Goal: Find specific page/section: Find specific page/section

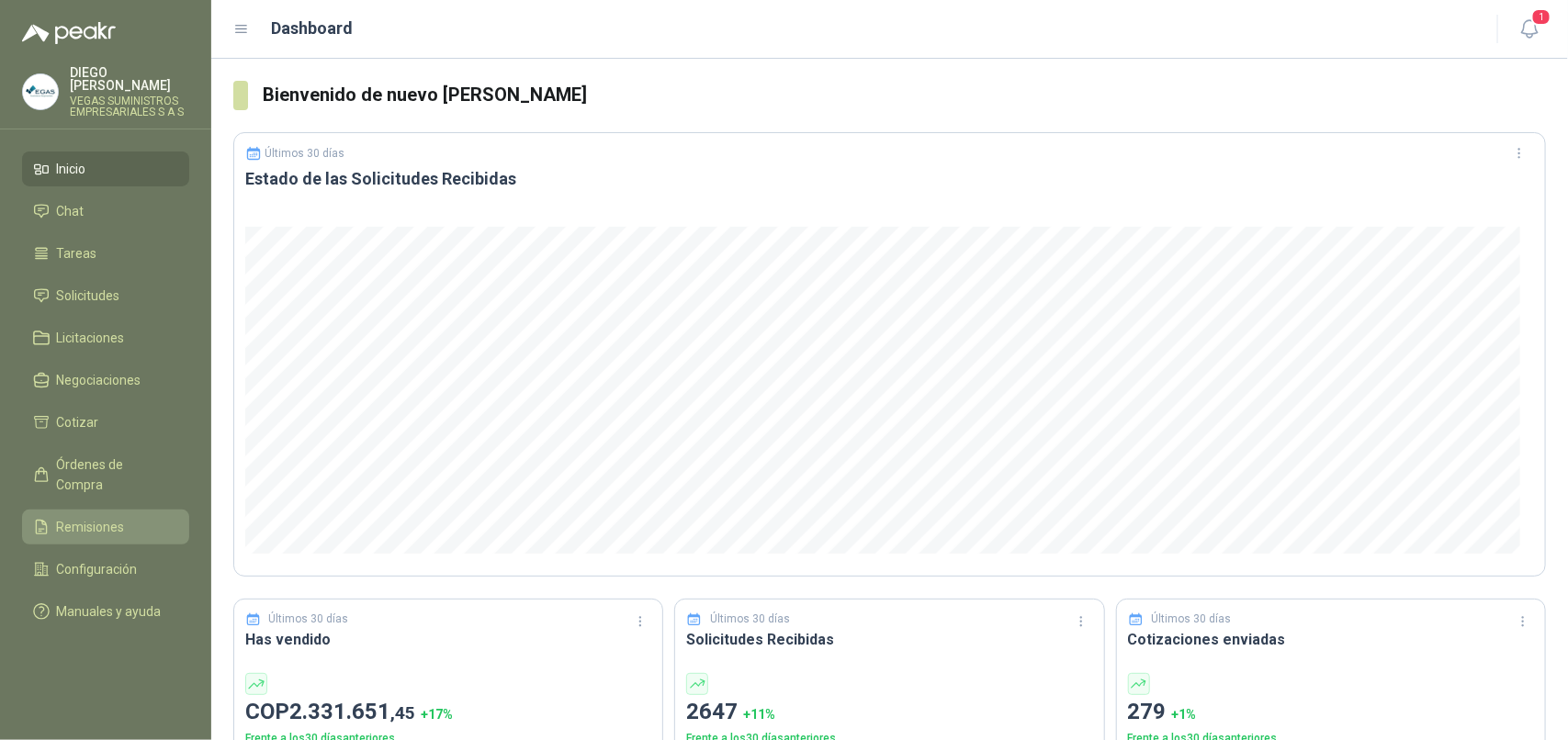
click at [119, 517] on span "Remisiones" at bounding box center [90, 527] width 68 height 20
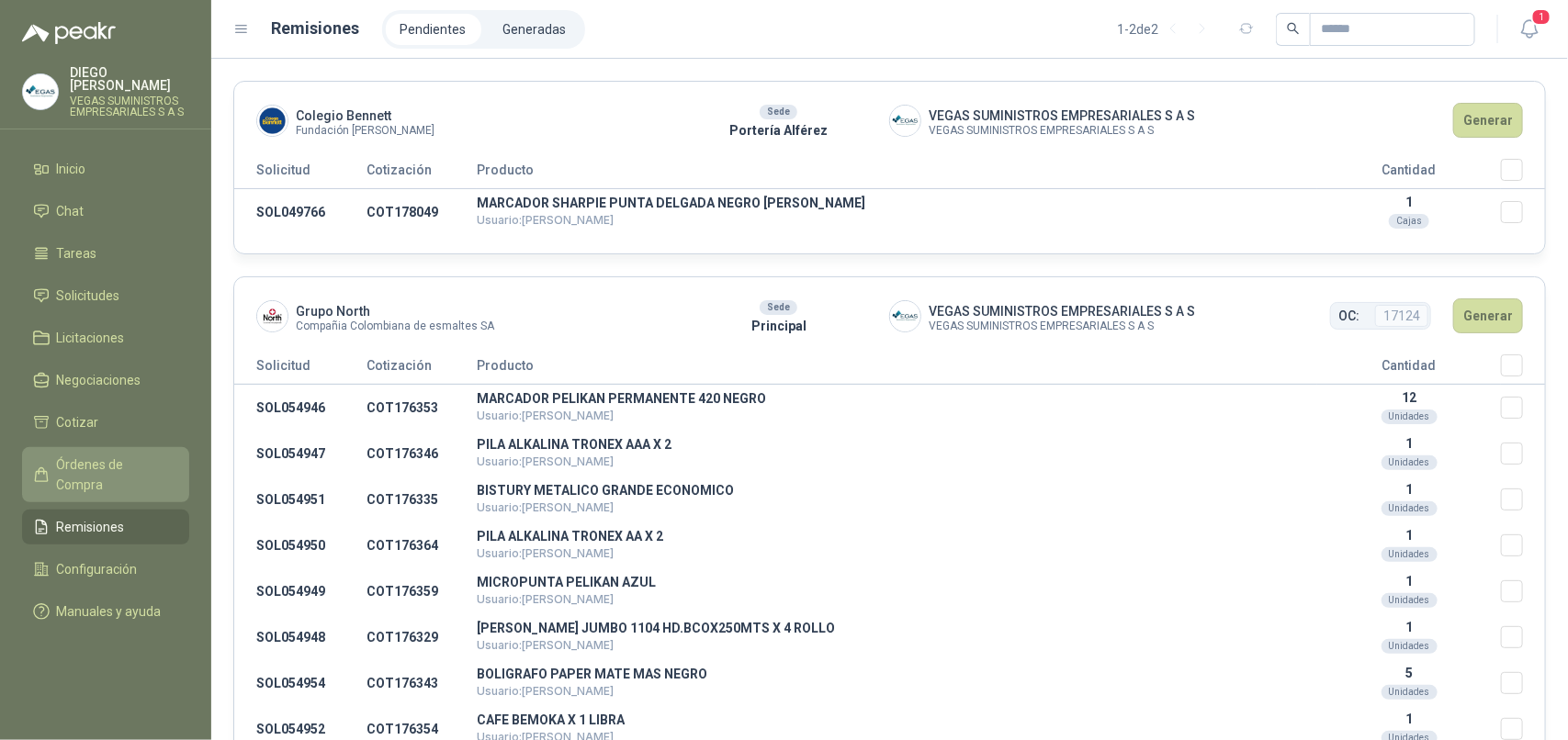
click at [167, 454] on span "Órdenes de Compra" at bounding box center [114, 474] width 115 height 41
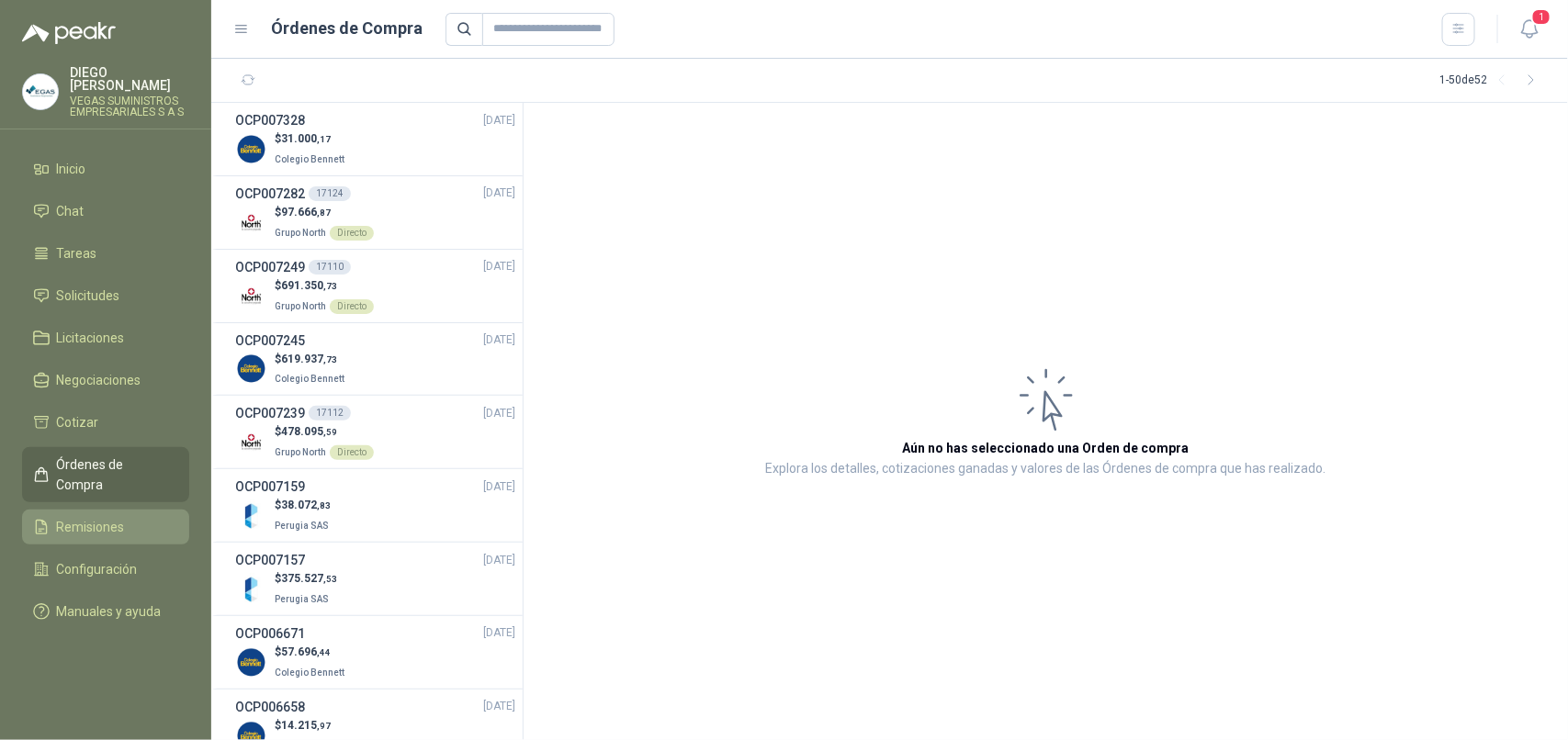
click at [136, 517] on li "Remisiones" at bounding box center [105, 527] width 145 height 20
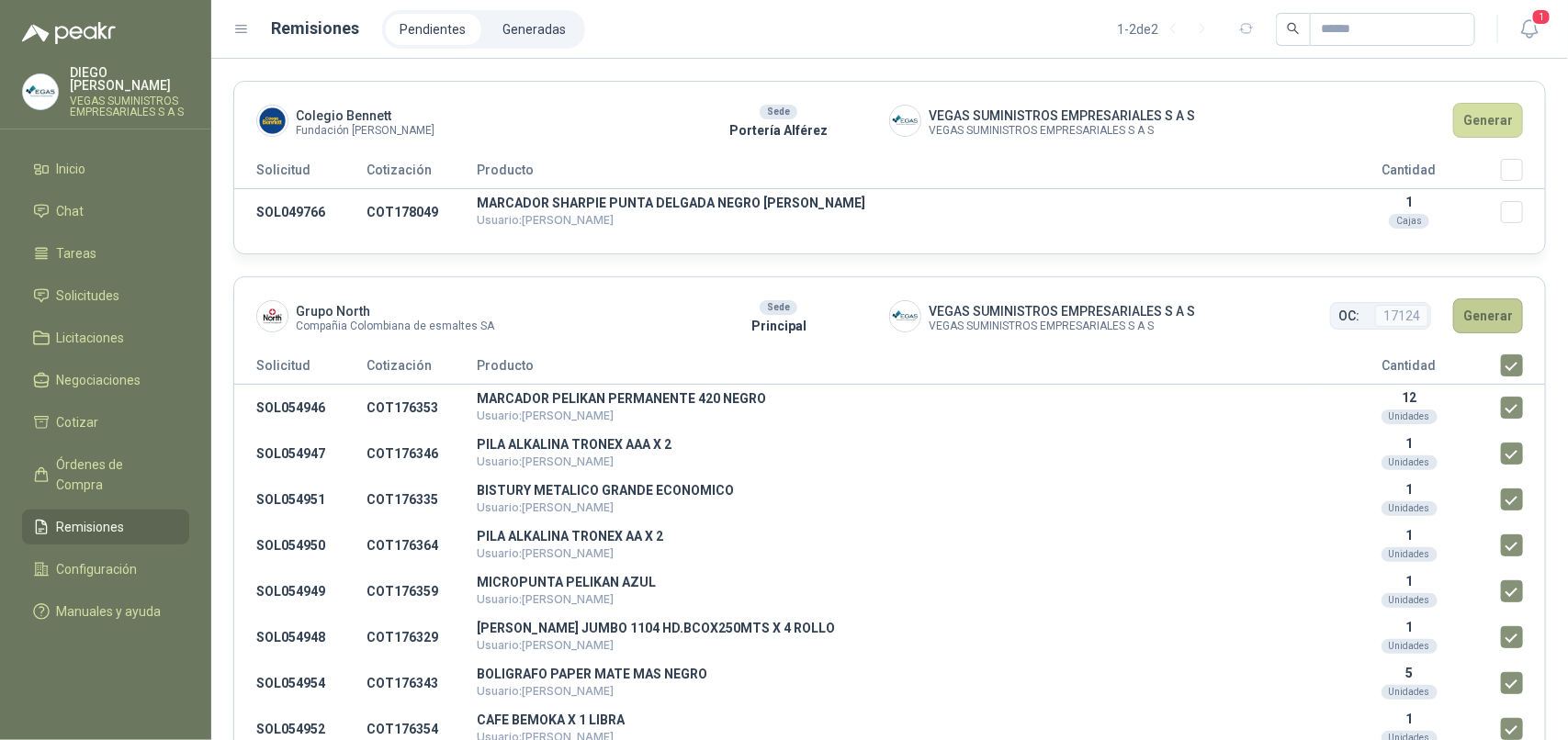
click at [1496, 314] on button "Generar" at bounding box center [1489, 315] width 69 height 35
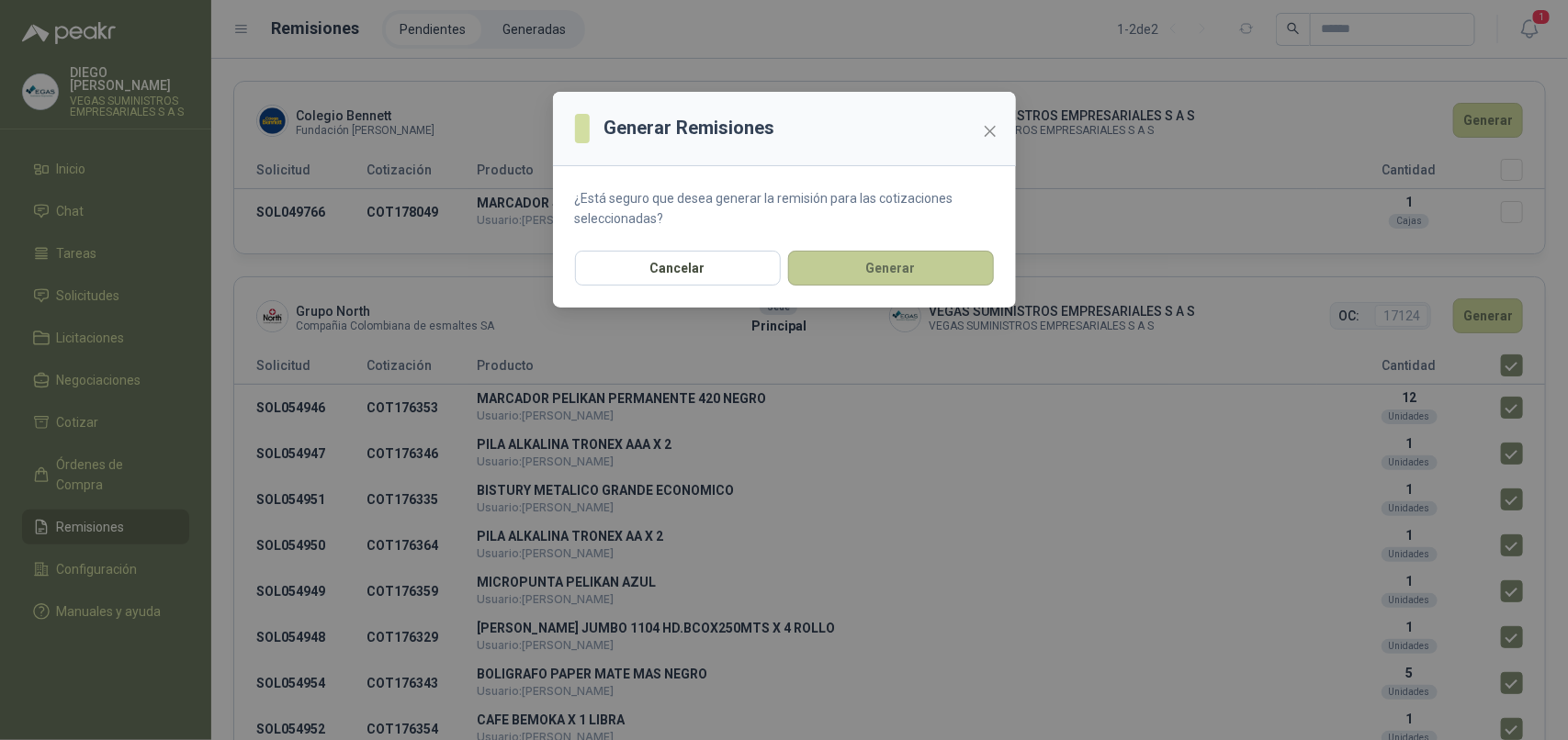
click at [912, 254] on button "Generar" at bounding box center [890, 268] width 205 height 35
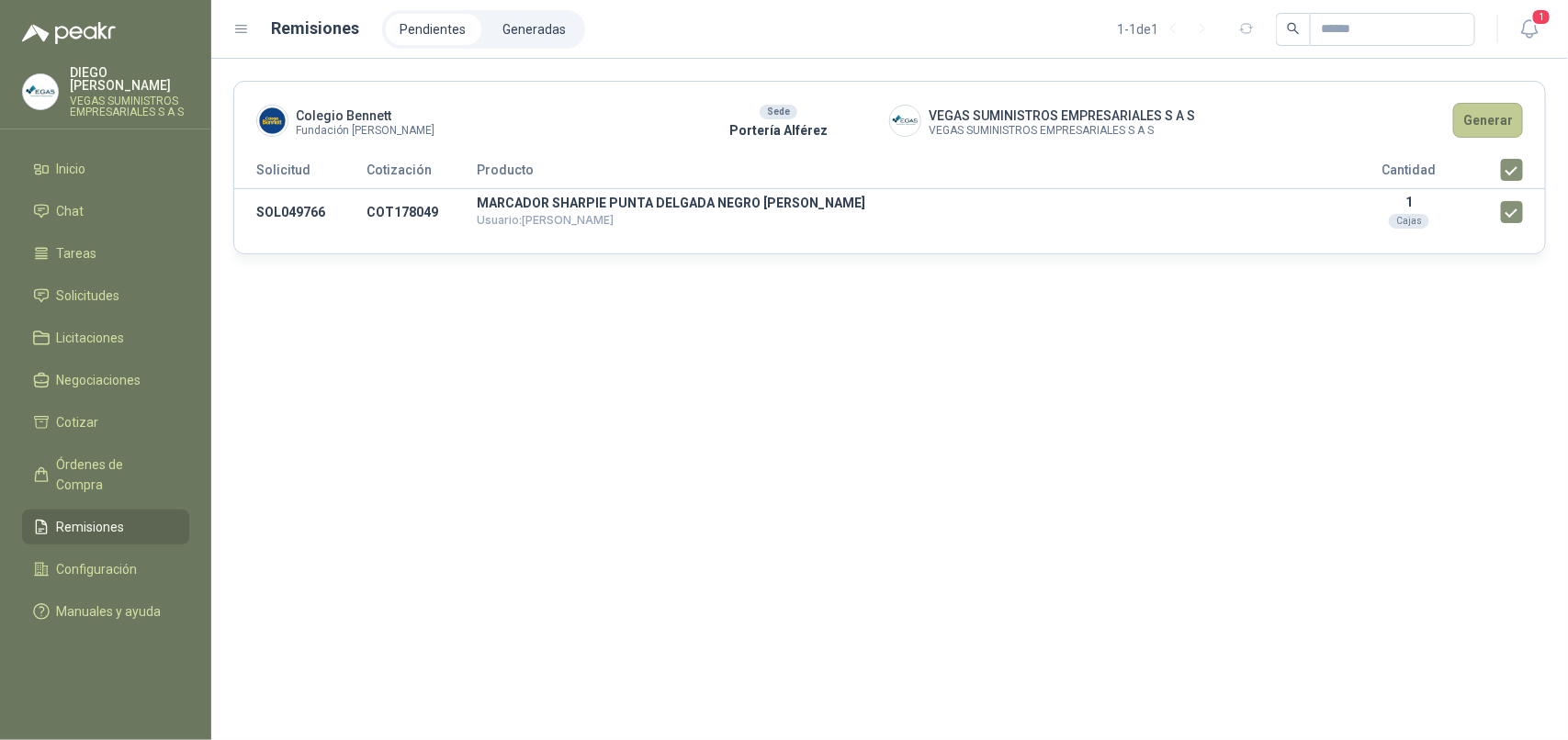
click at [1501, 116] on button "Generar" at bounding box center [1489, 120] width 69 height 35
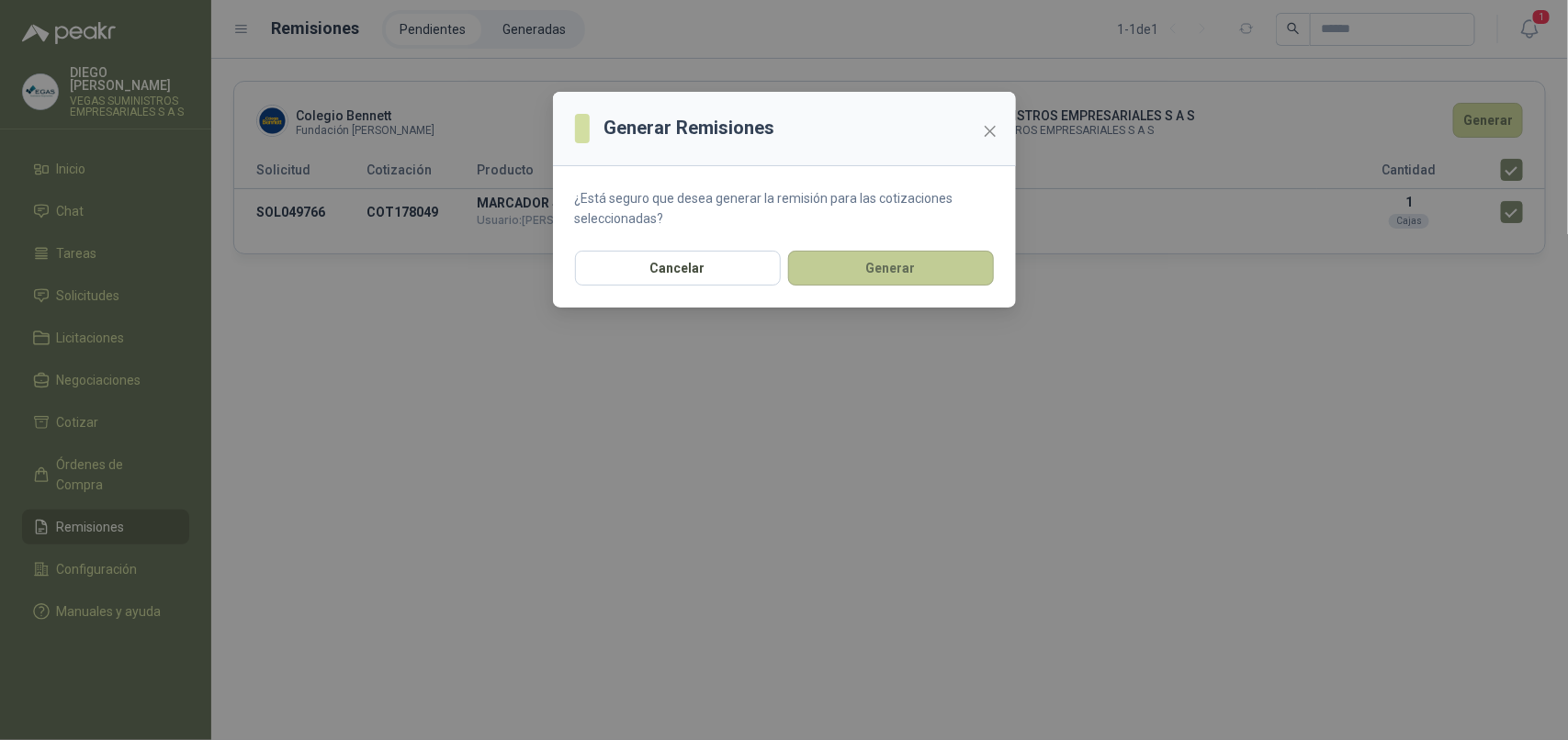
click at [926, 262] on button "Generar" at bounding box center [890, 268] width 205 height 35
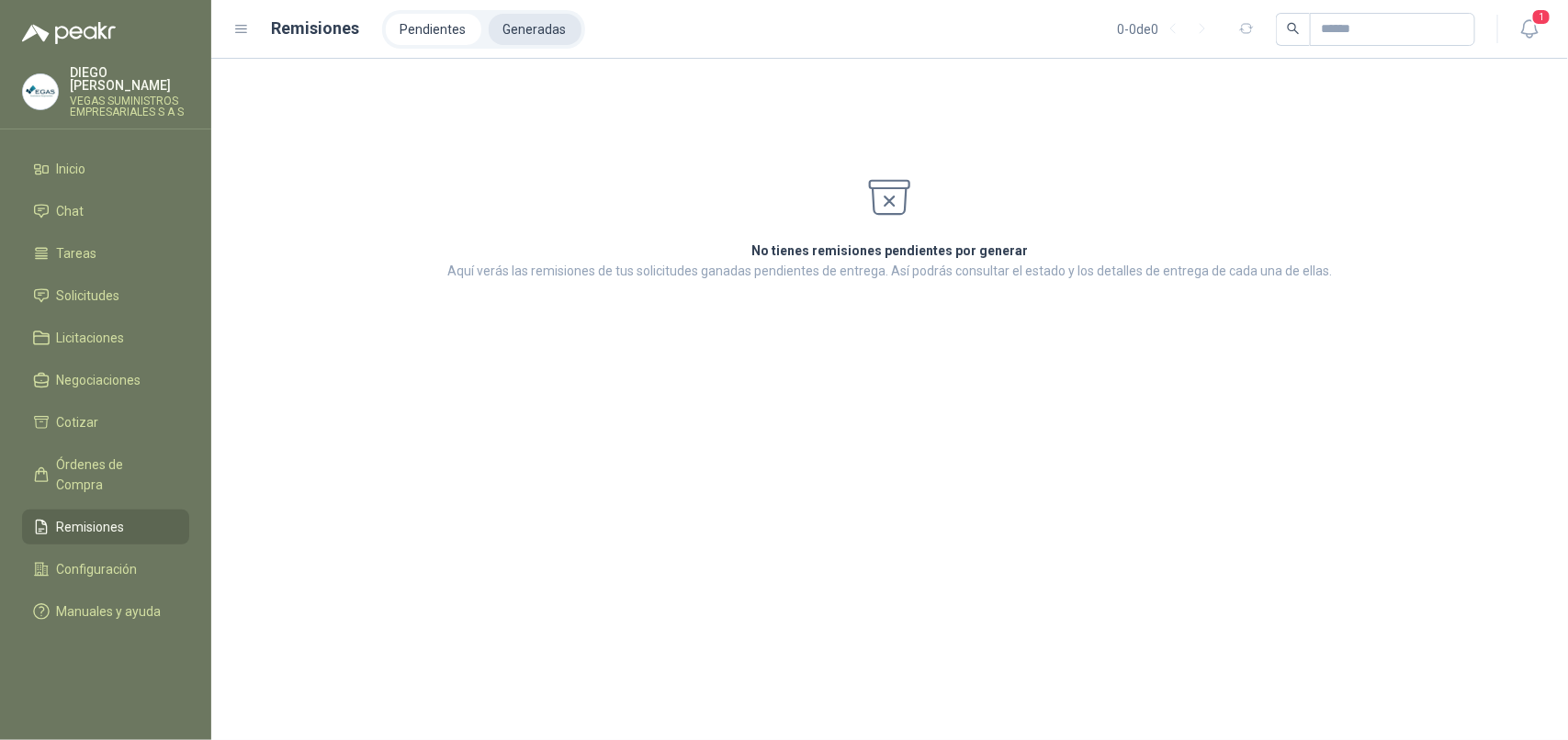
click at [531, 38] on li "Generadas" at bounding box center [536, 29] width 93 height 31
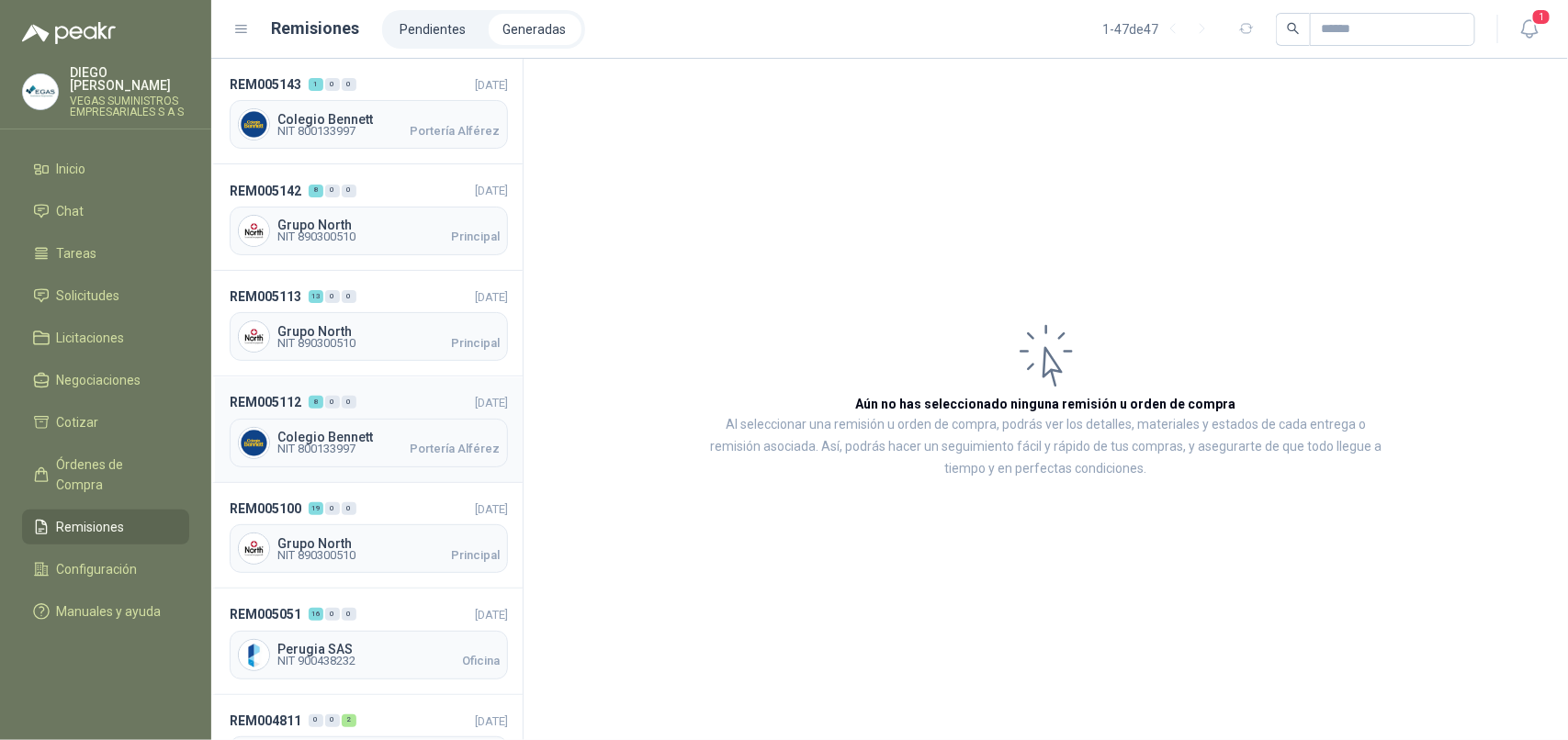
click at [387, 448] on span "NIT 800133997 Portería [PERSON_NAME]" at bounding box center [389, 448] width 222 height 11
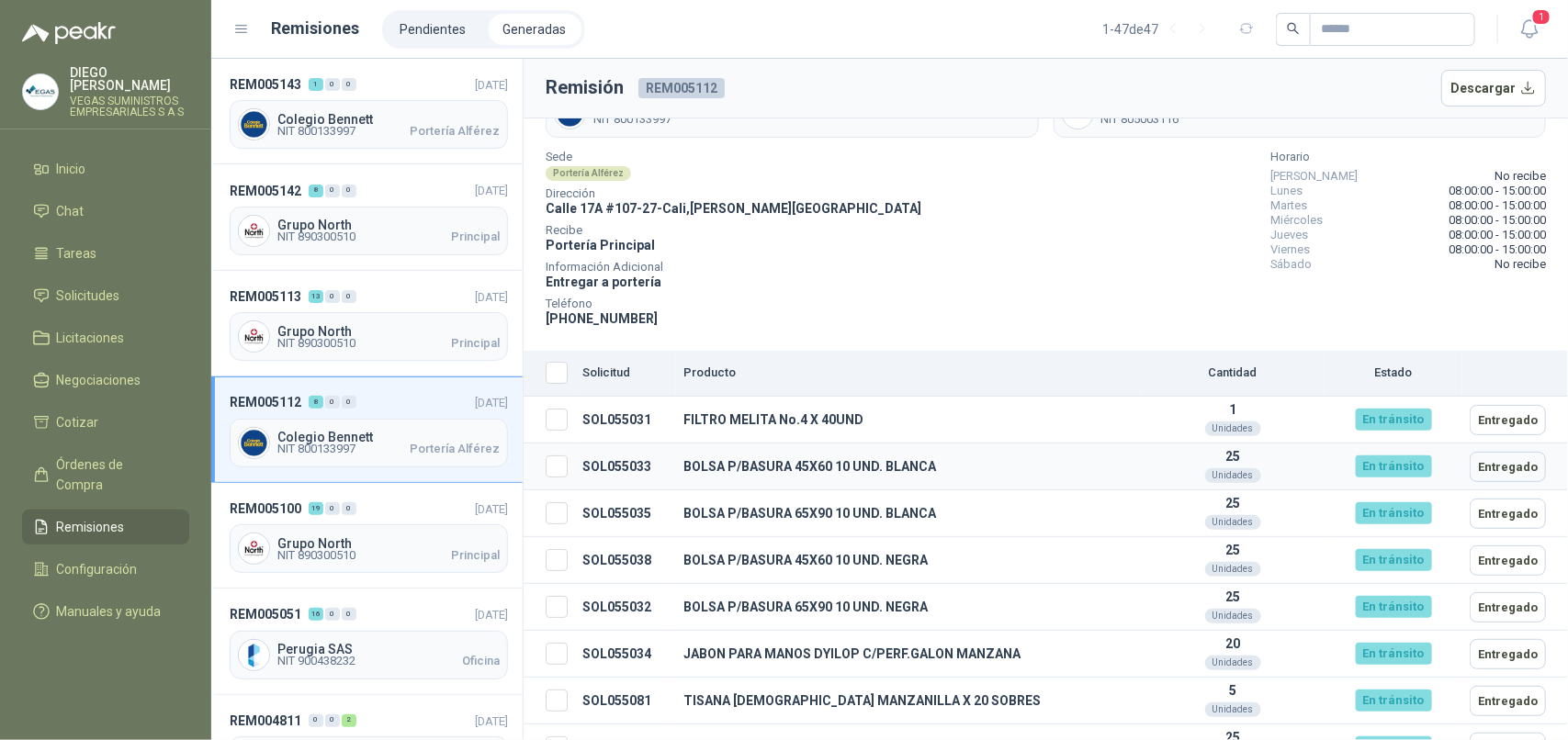
scroll to position [104, 0]
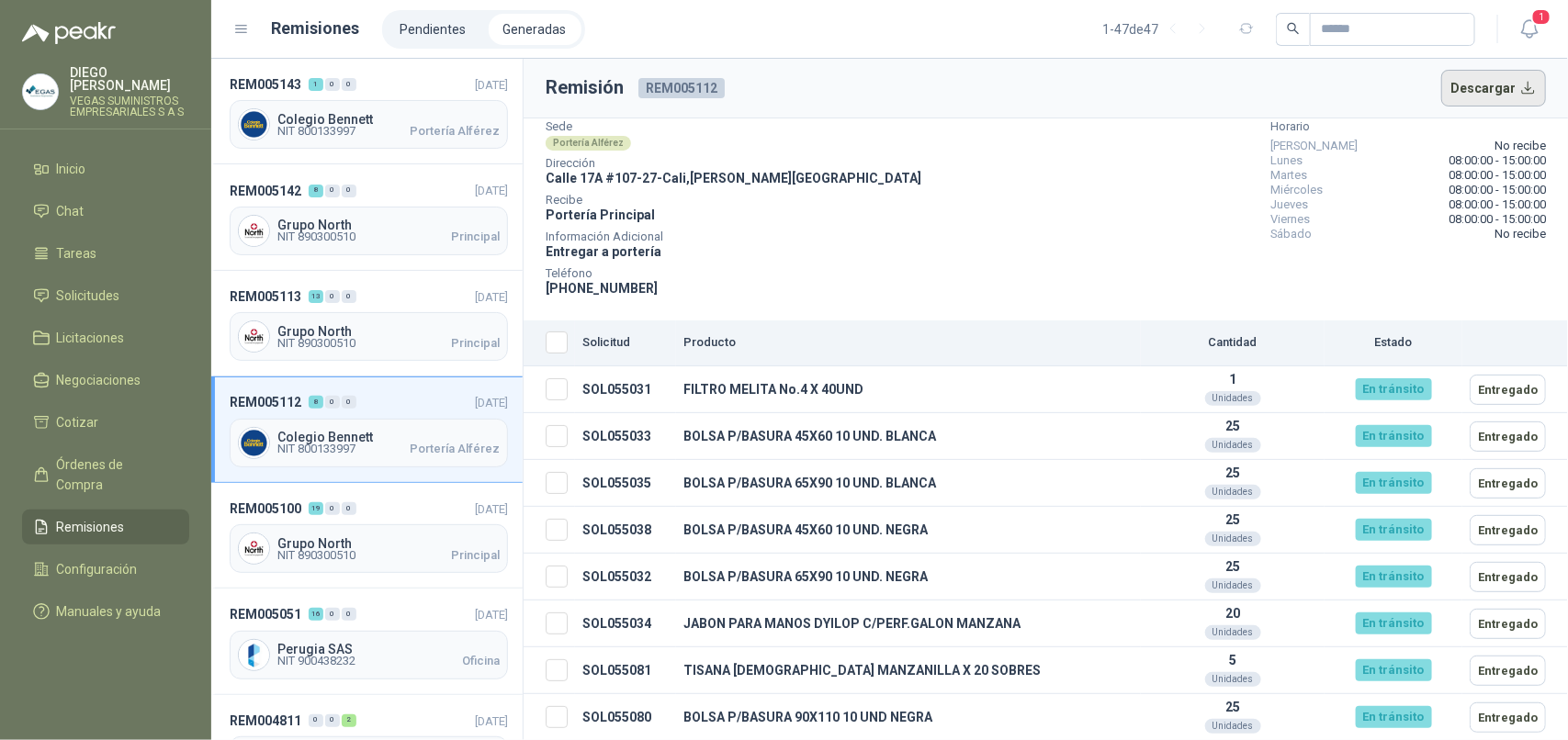
click at [1482, 78] on button "Descargar" at bounding box center [1495, 87] width 105 height 37
click at [373, 121] on span "Colegio Bennett" at bounding box center [389, 119] width 222 height 13
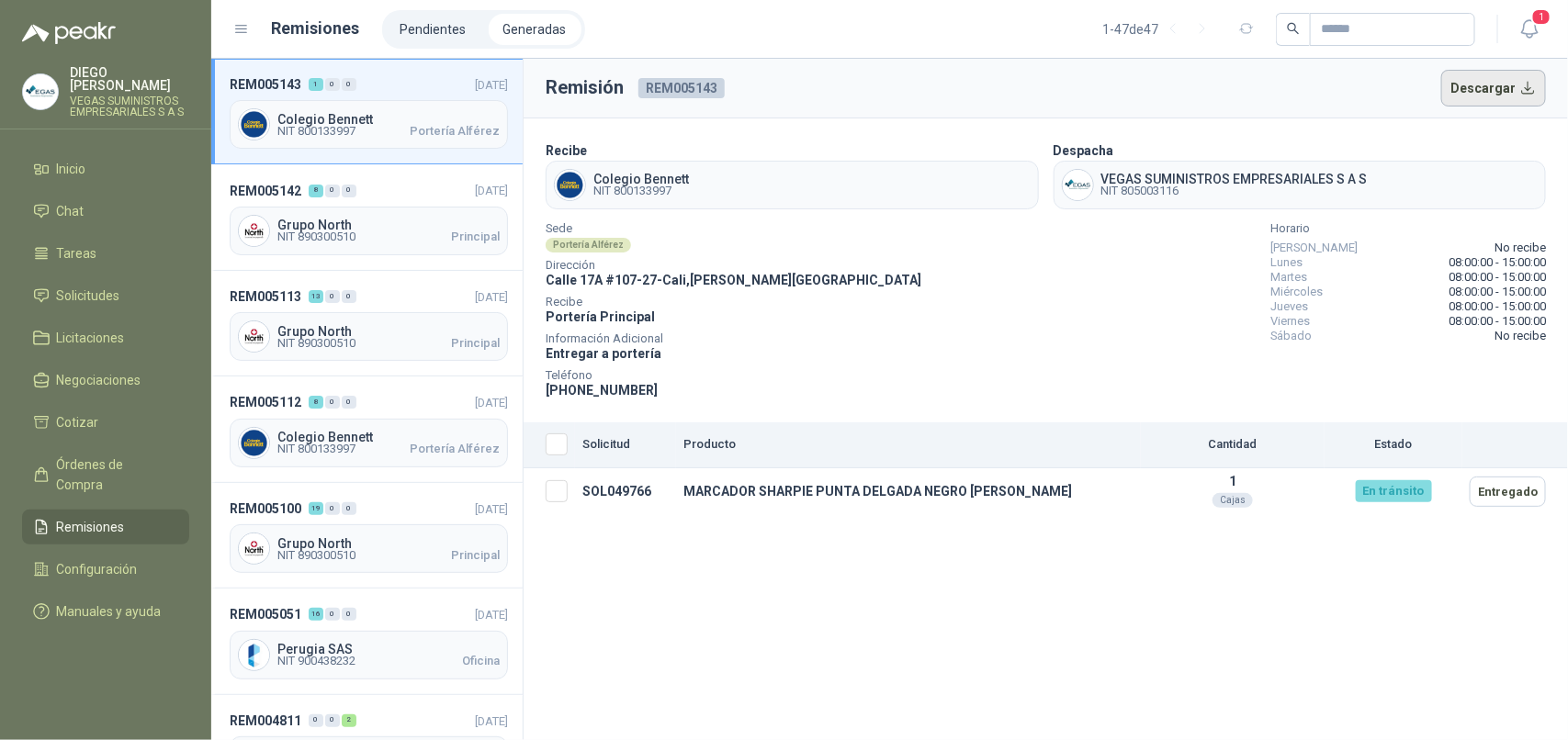
click at [1485, 88] on button "Descargar" at bounding box center [1495, 87] width 105 height 37
click at [438, 443] on span "Portería Alférez" at bounding box center [455, 448] width 90 height 11
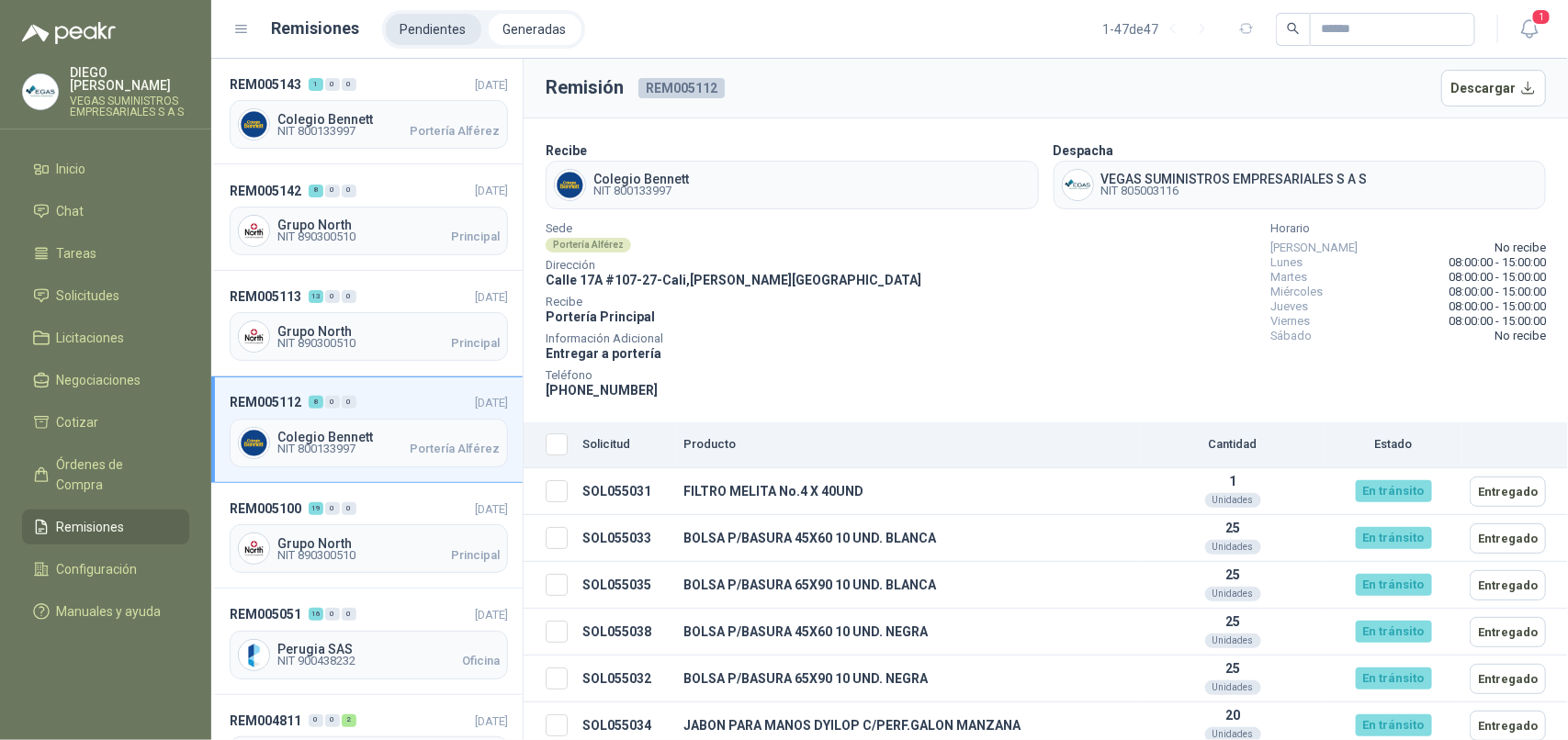
click at [403, 26] on li "Pendientes" at bounding box center [434, 29] width 95 height 31
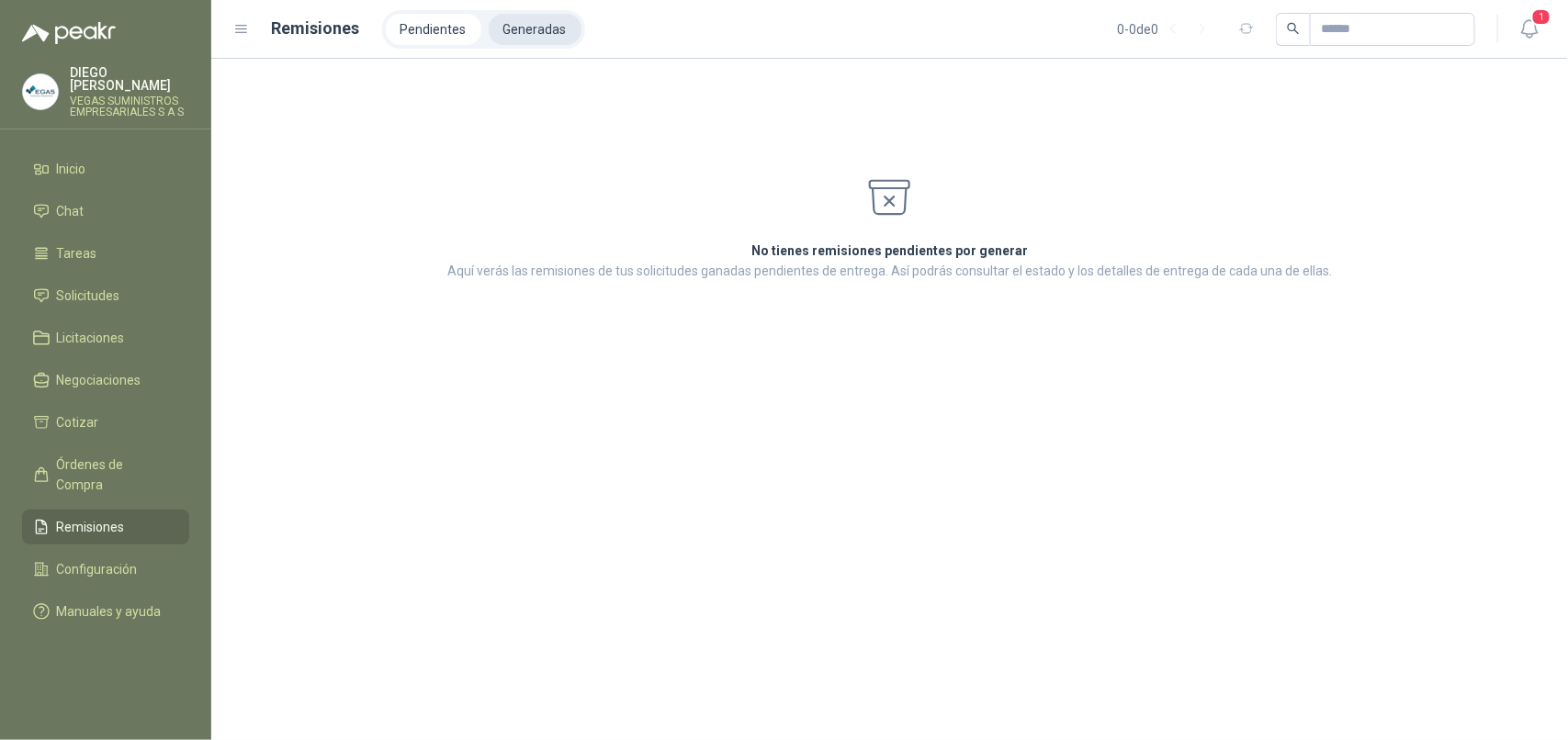
click at [505, 23] on li "Generadas" at bounding box center [536, 29] width 93 height 31
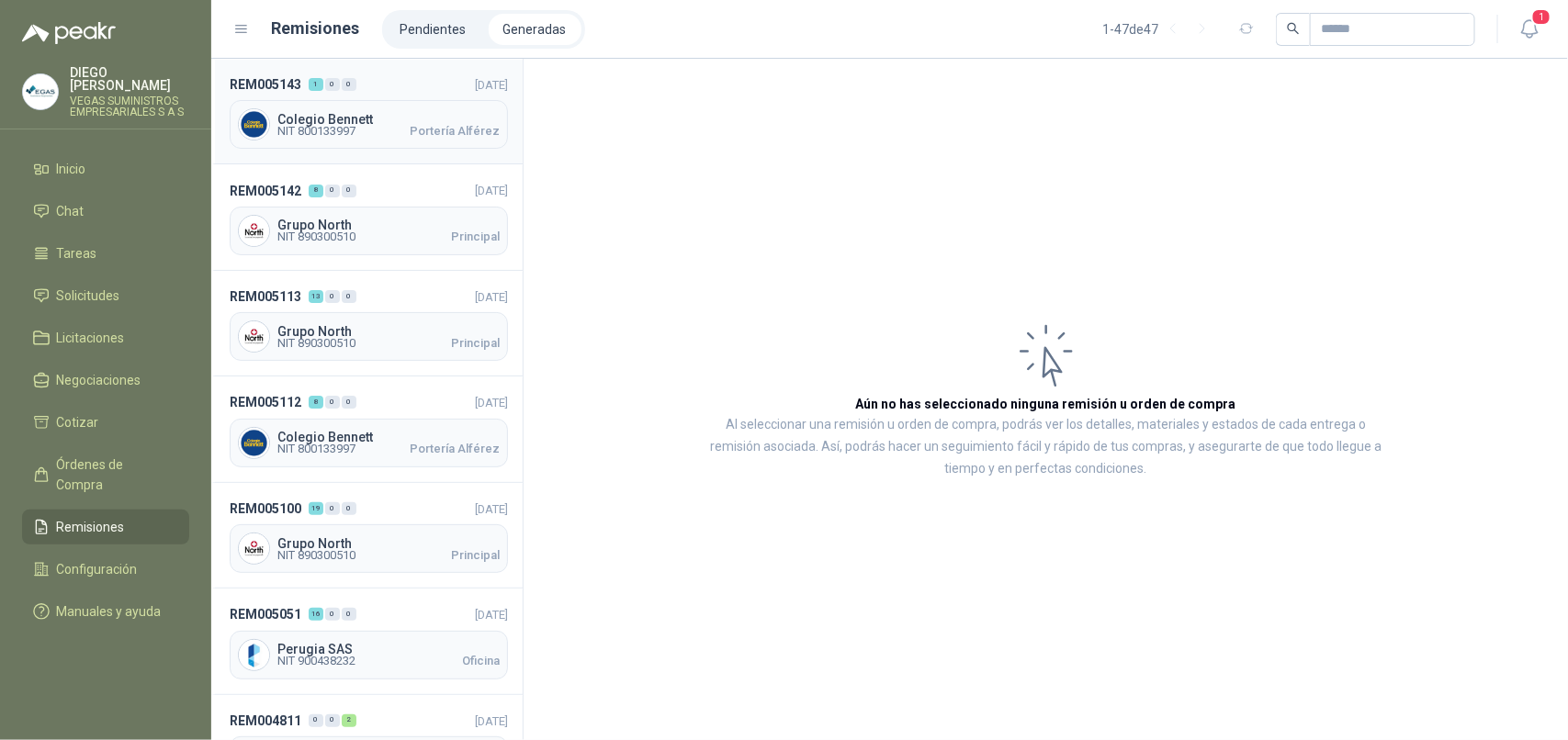
click at [379, 131] on span "NIT 800133997 Portería [PERSON_NAME]" at bounding box center [389, 131] width 222 height 11
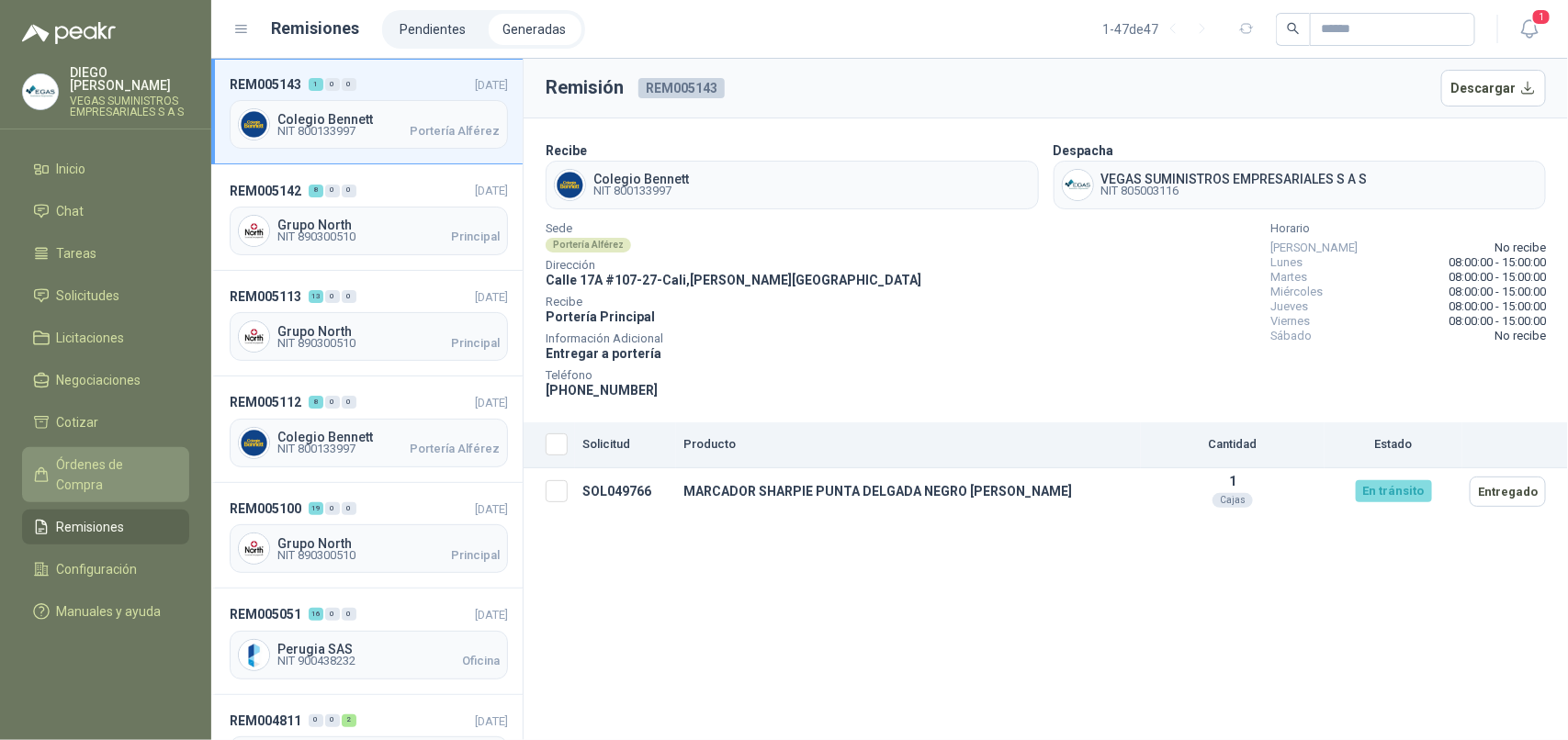
click at [143, 454] on span "Órdenes de Compra" at bounding box center [114, 474] width 115 height 41
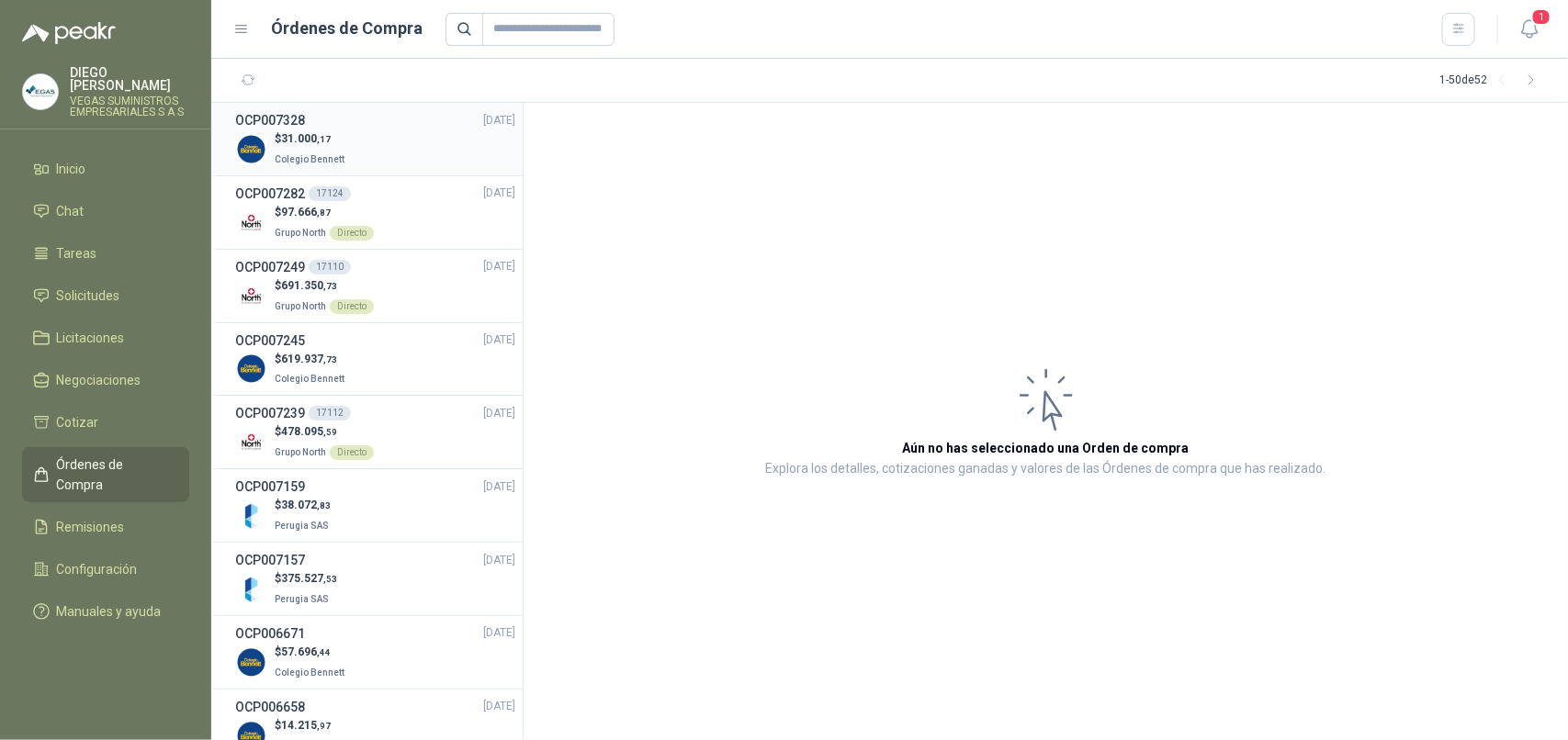
click at [424, 156] on div "$ 31.000 ,17 Colegio [PERSON_NAME]" at bounding box center [375, 149] width 280 height 38
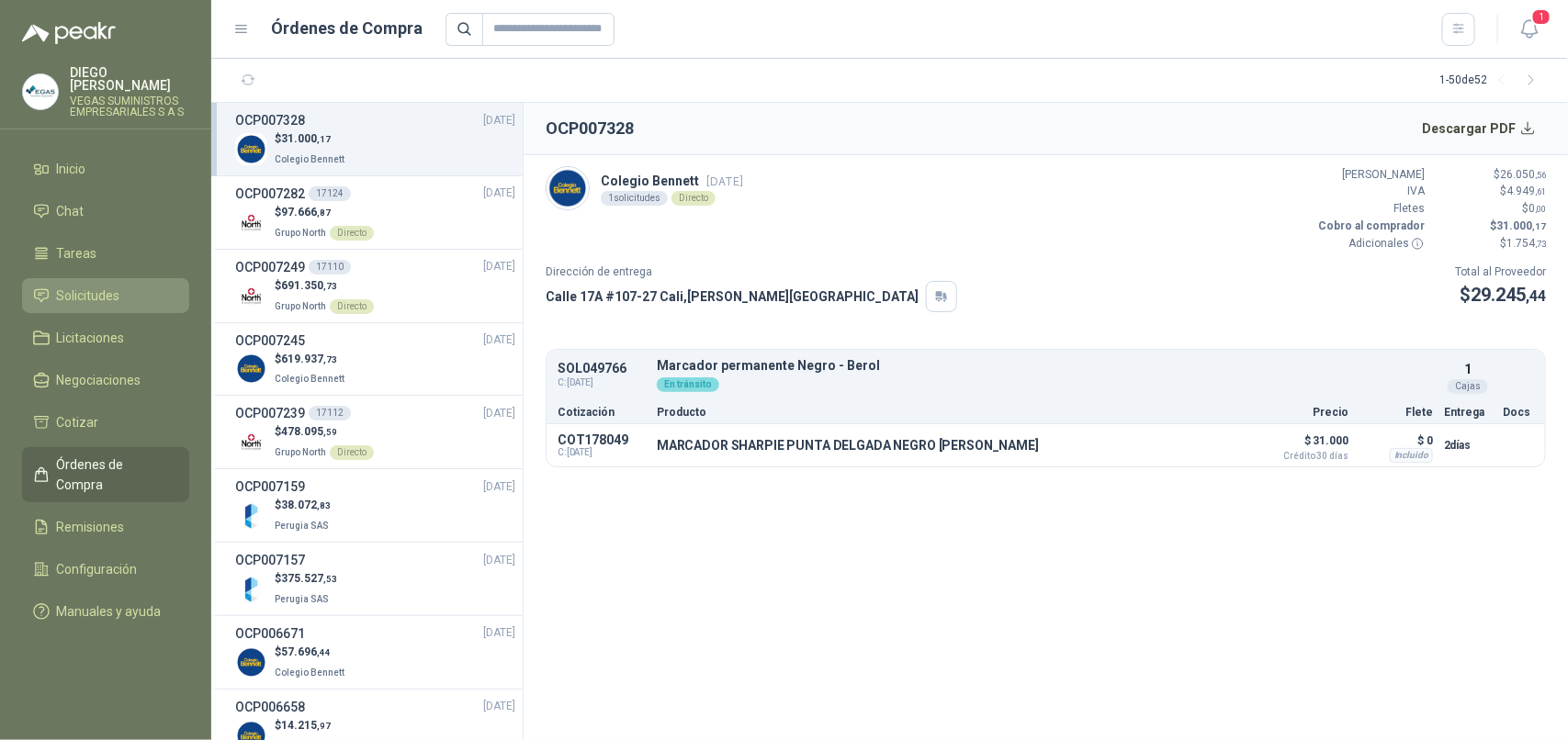
click at [88, 286] on span "Solicitudes" at bounding box center [88, 296] width 64 height 20
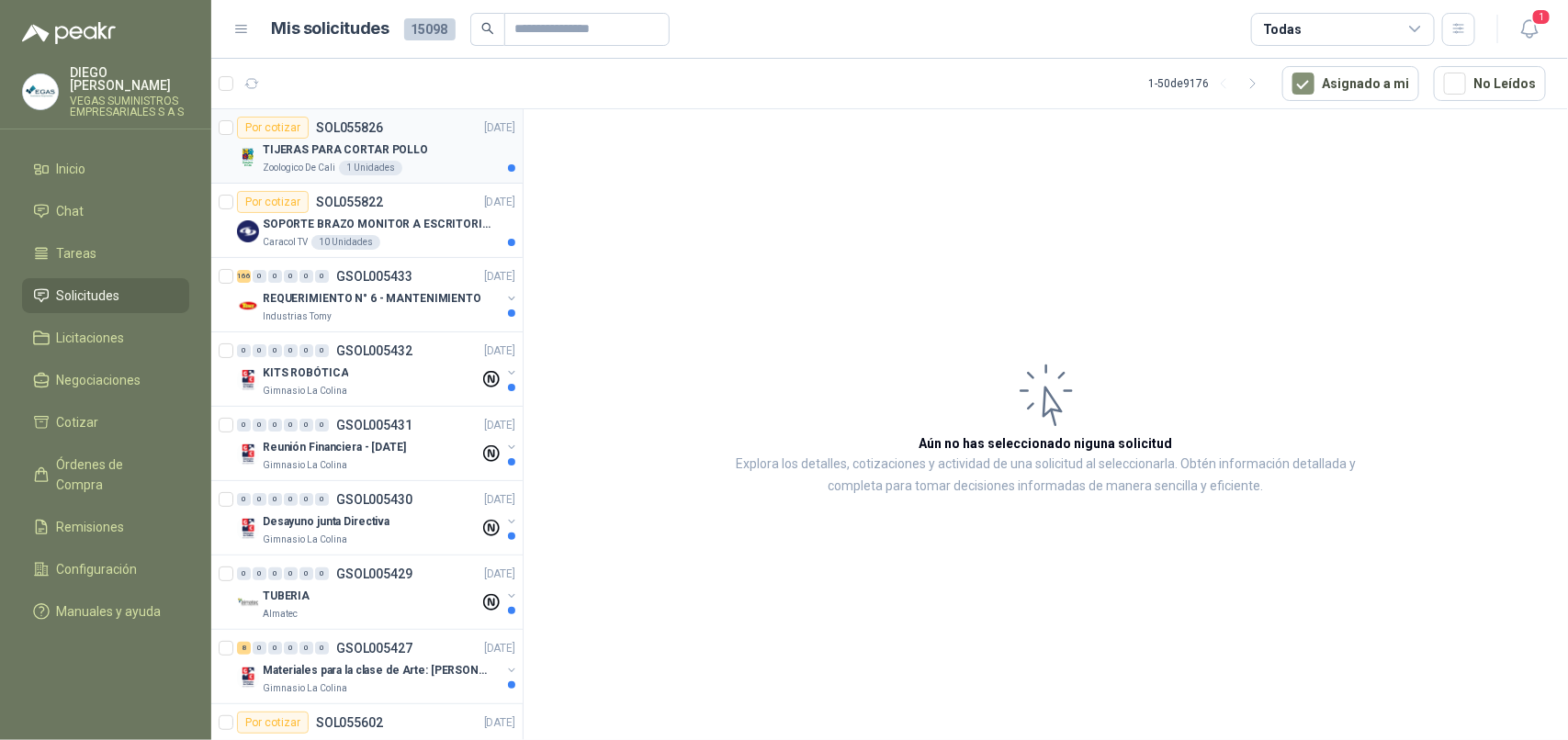
click at [401, 147] on p "TIJERAS PARA CORTAR POLLO" at bounding box center [345, 151] width 166 height 18
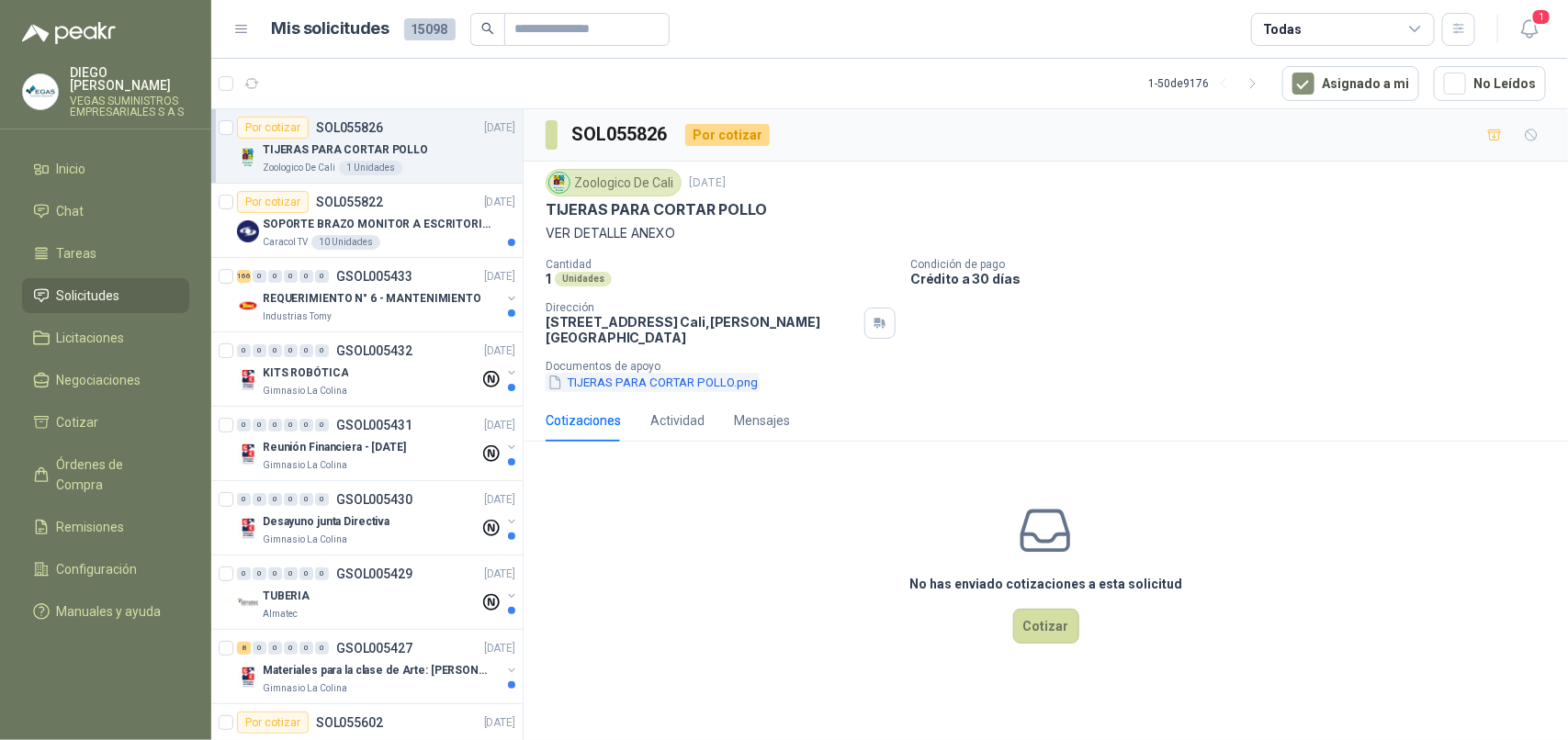
click at [725, 378] on button "TIJERAS PARA CORTAR POLLO.png" at bounding box center [653, 382] width 214 height 19
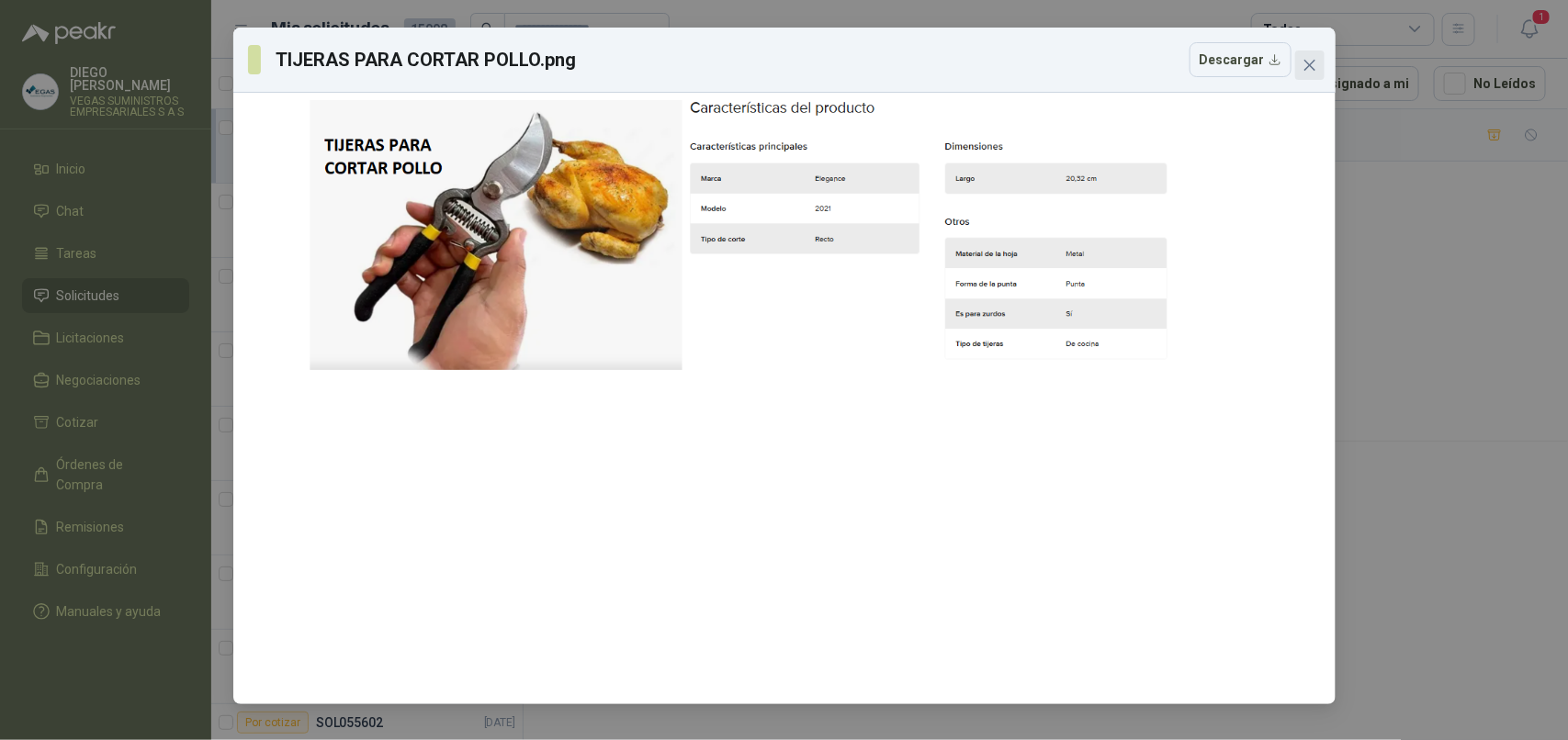
click at [1312, 52] on button "Close" at bounding box center [1310, 65] width 30 height 30
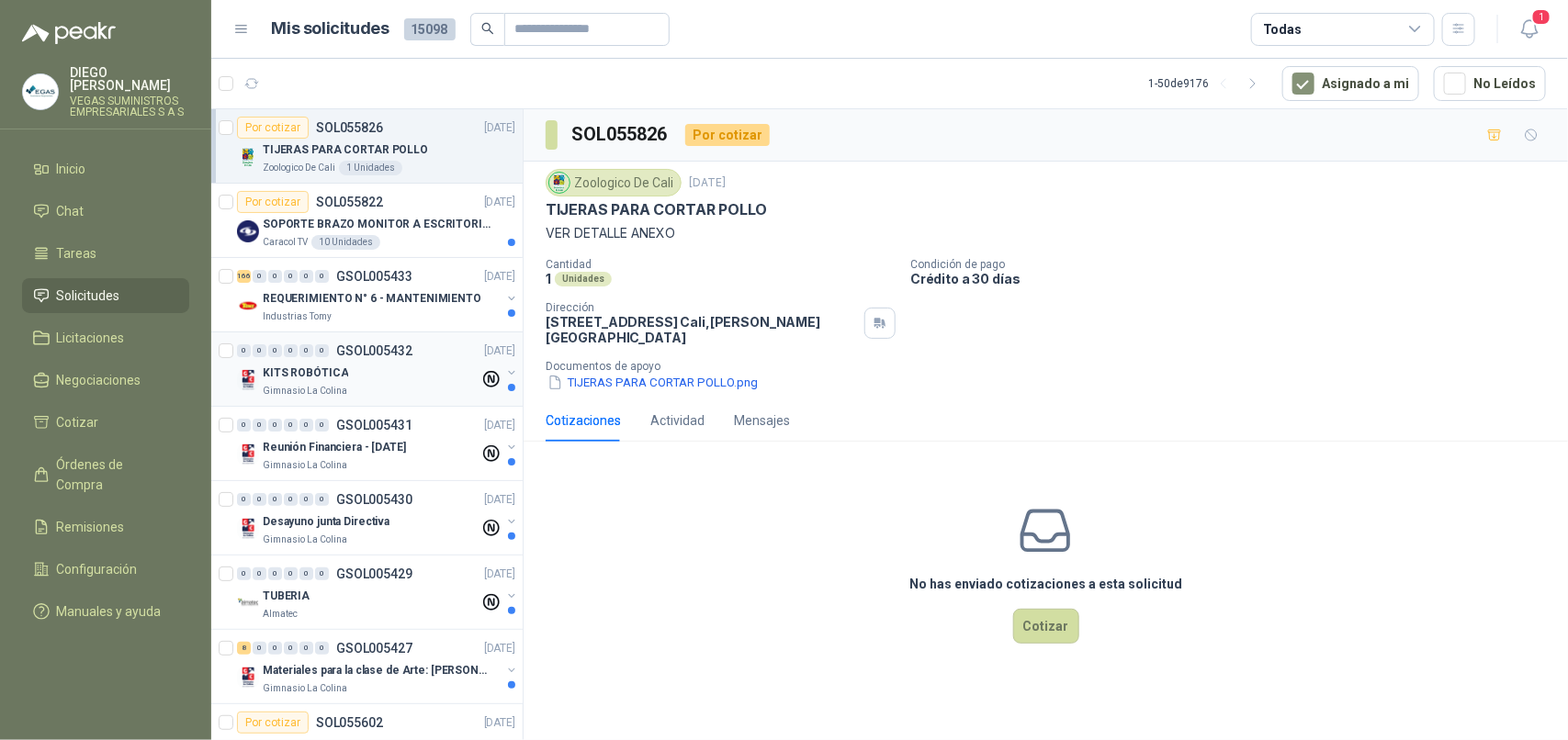
click at [356, 381] on div "KITS ROBÓTICA" at bounding box center [371, 373] width 216 height 22
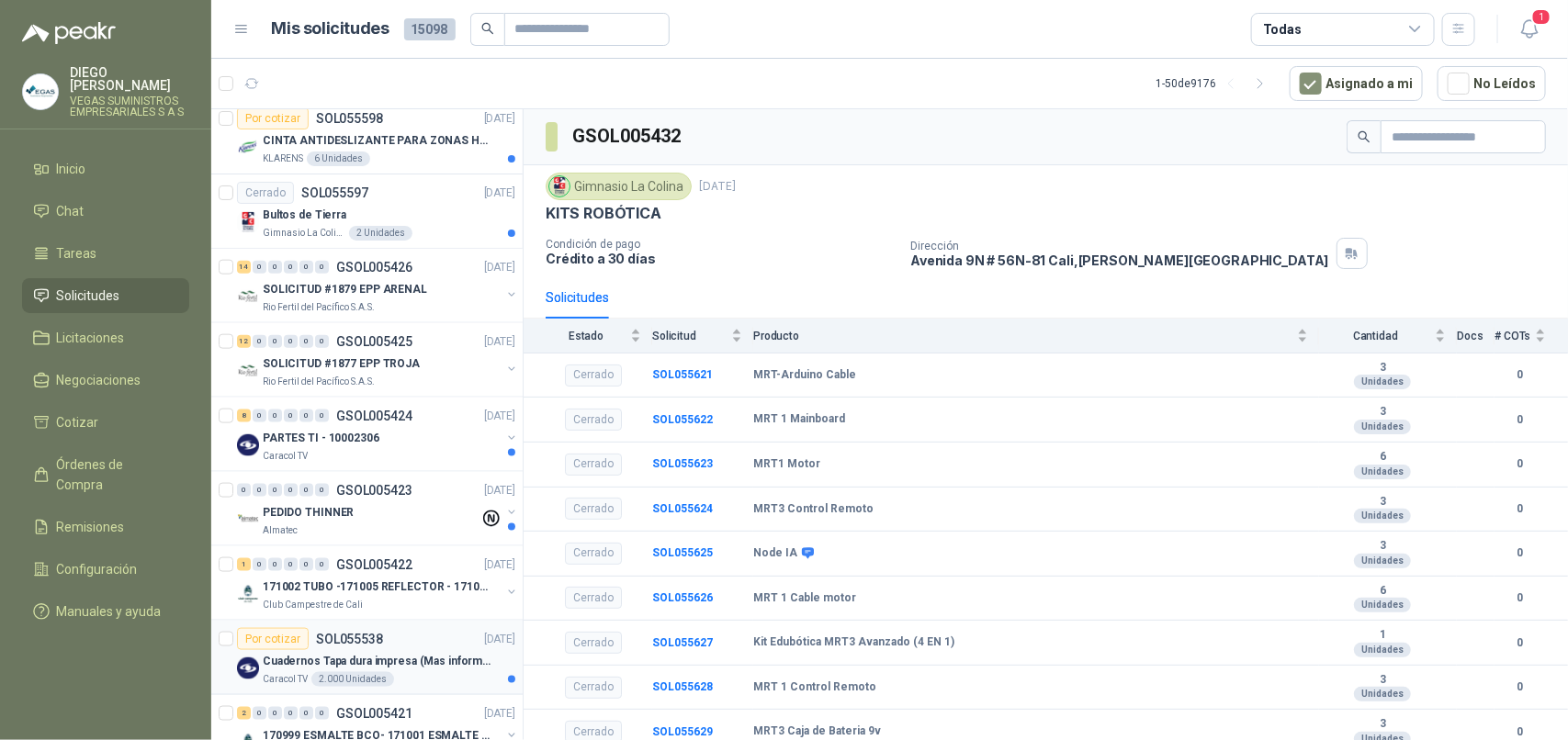
scroll to position [1034, 0]
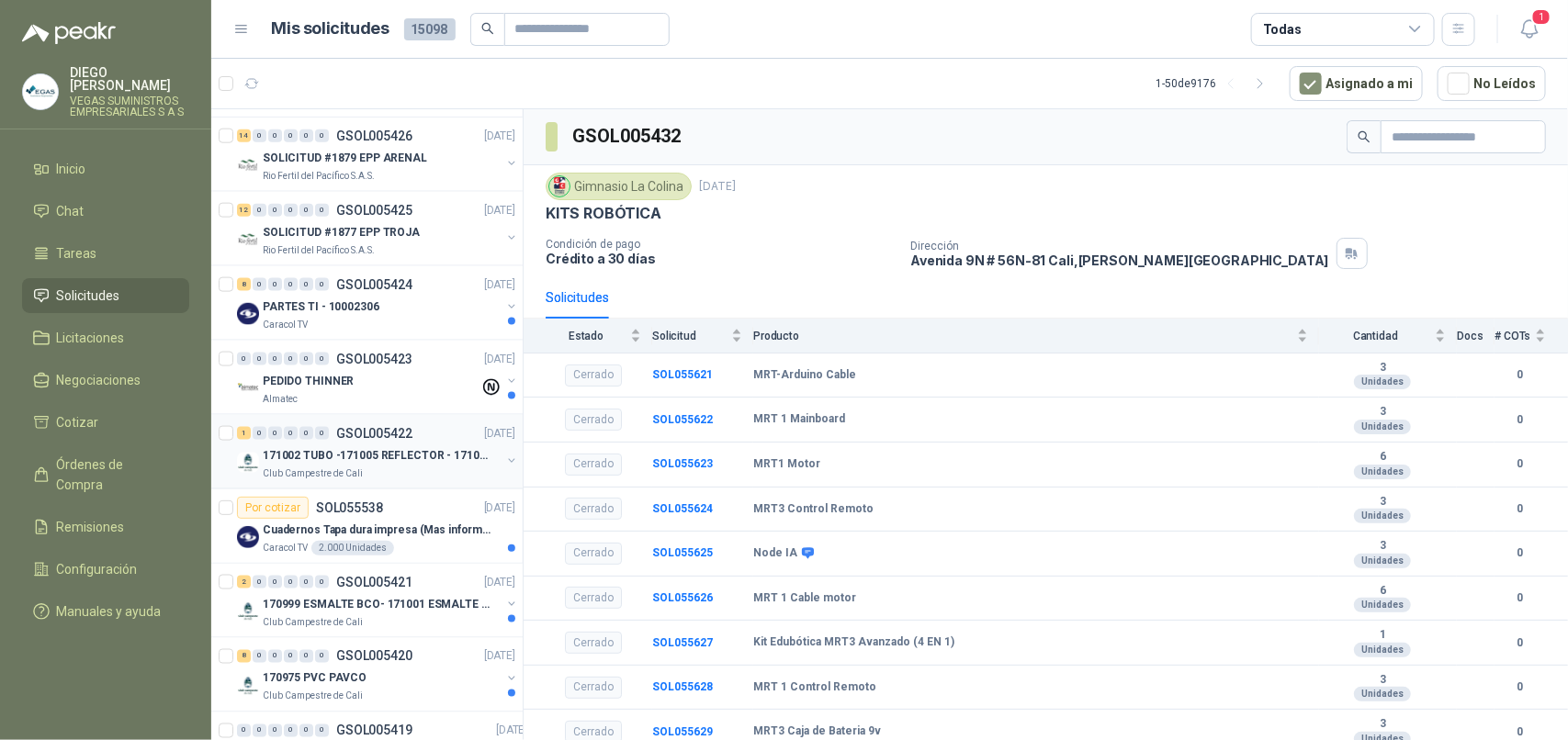
click at [403, 470] on div "Club Campestre de Cali" at bounding box center [382, 473] width 238 height 15
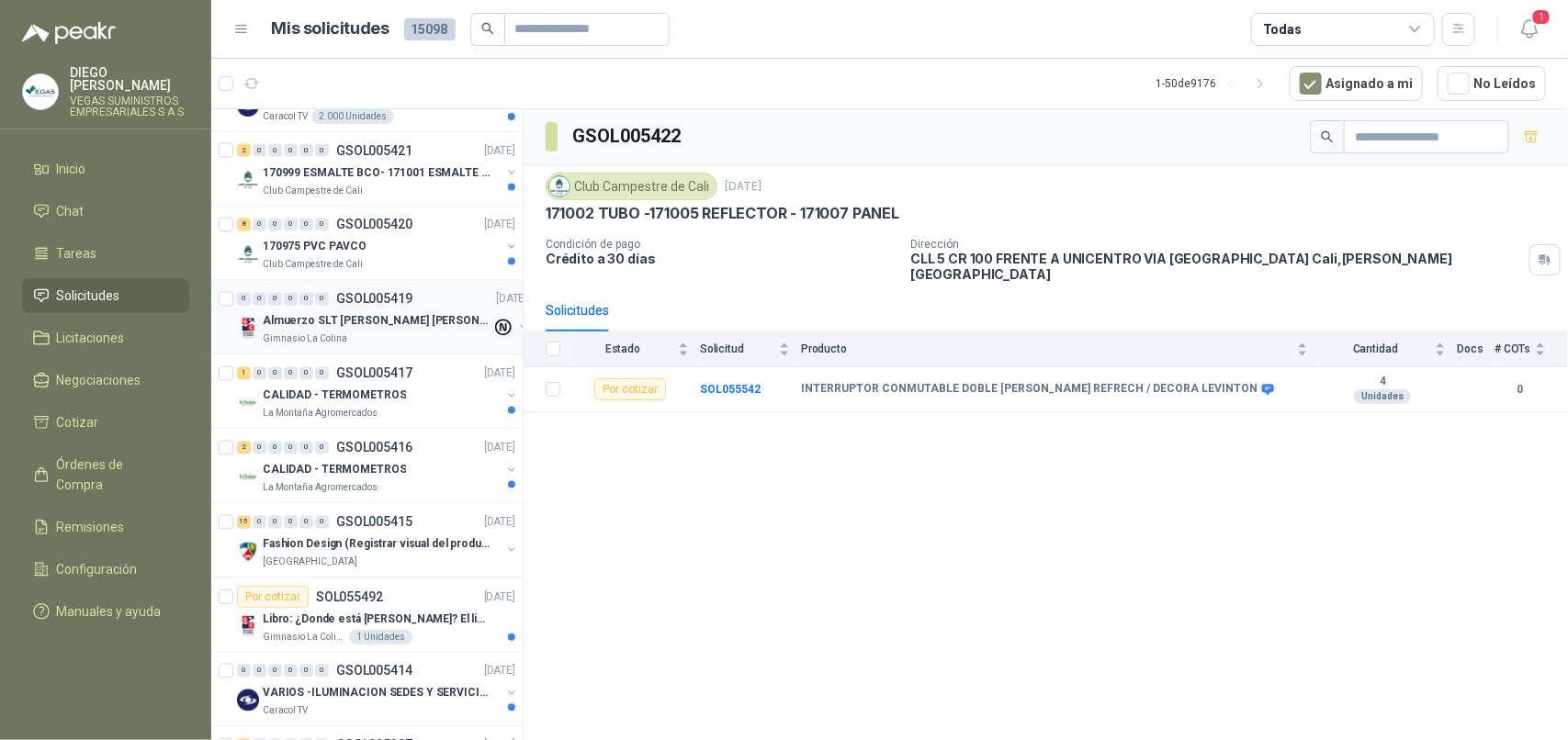
scroll to position [1607, 0]
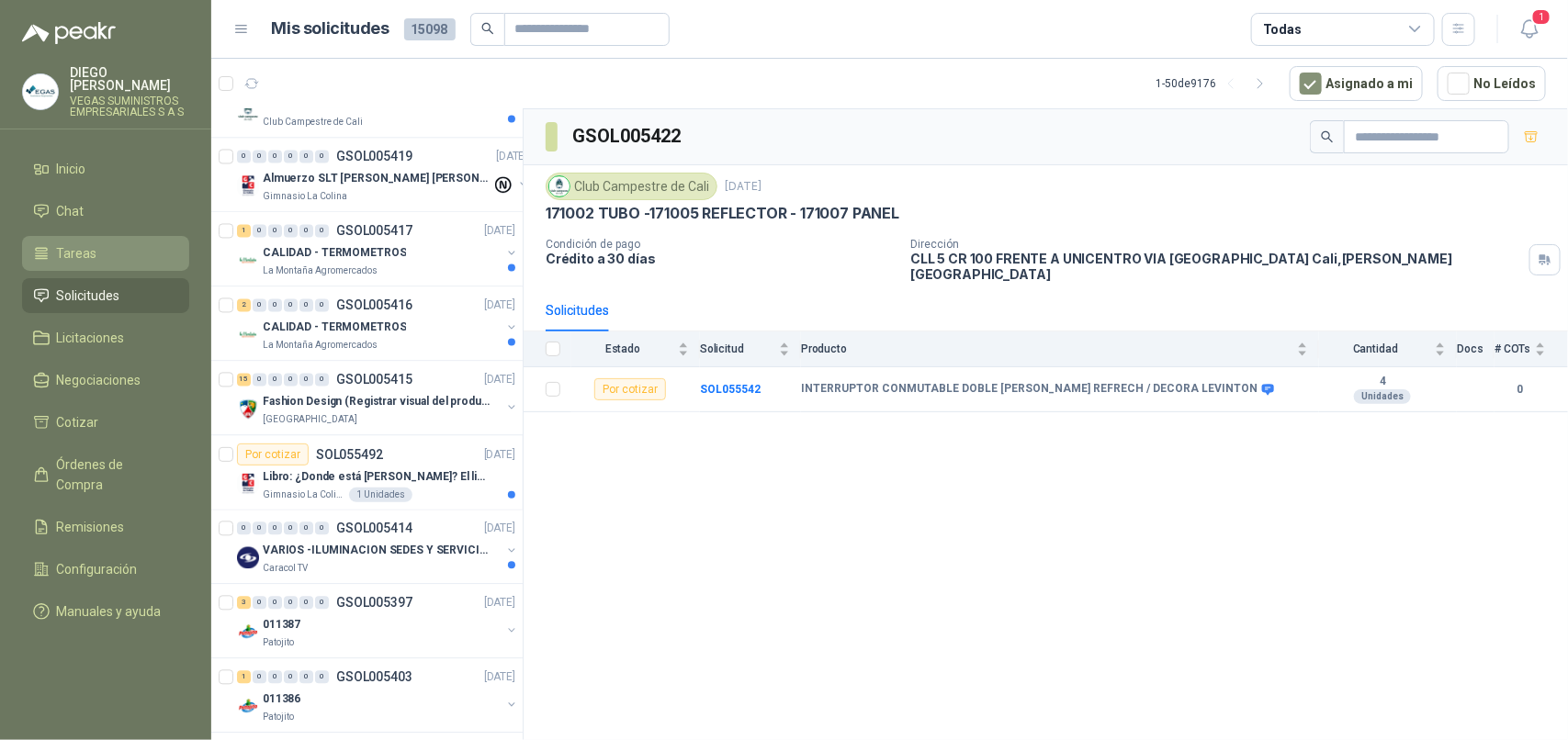
click at [117, 243] on li "Tareas" at bounding box center [105, 253] width 145 height 20
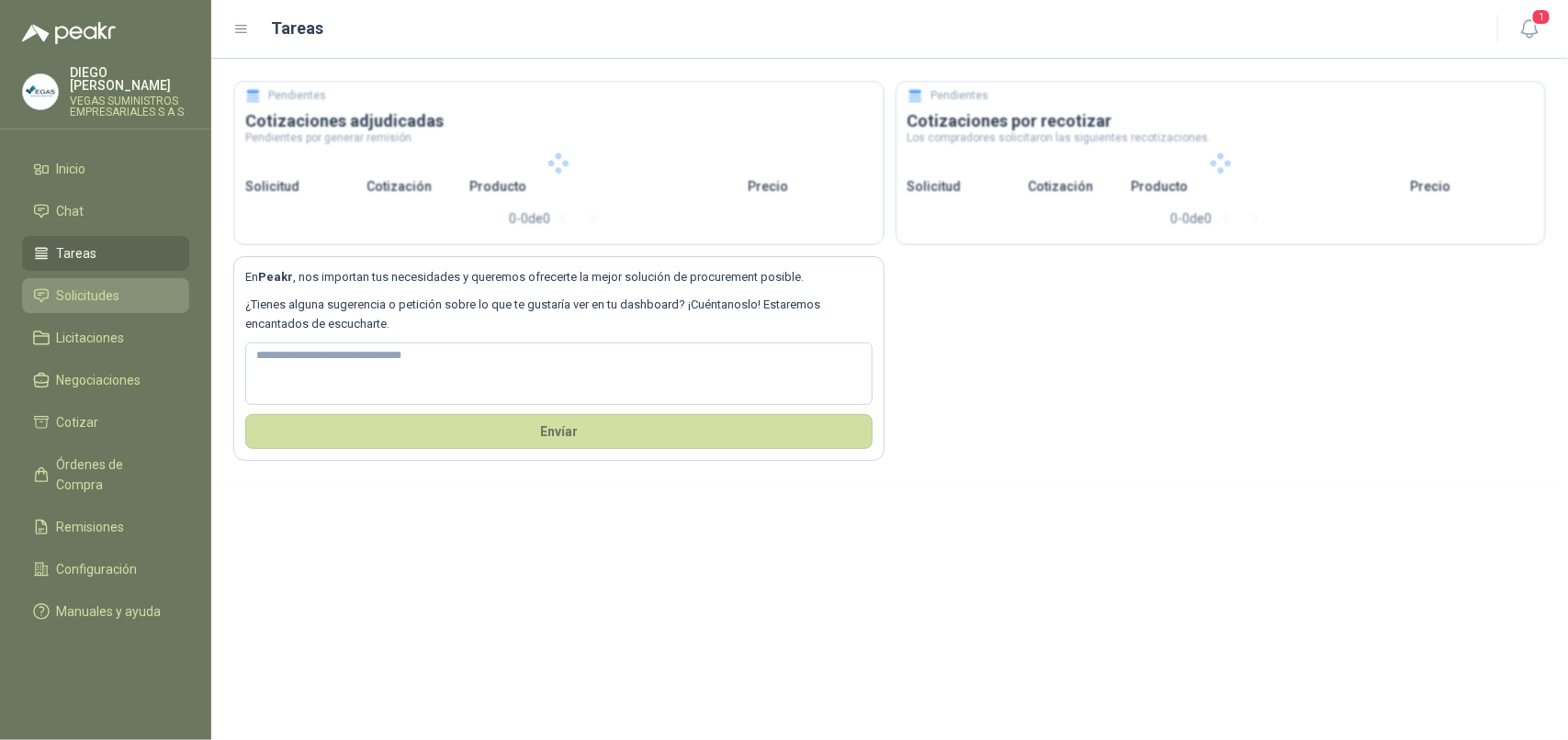
click at [125, 286] on li "Solicitudes" at bounding box center [105, 296] width 145 height 20
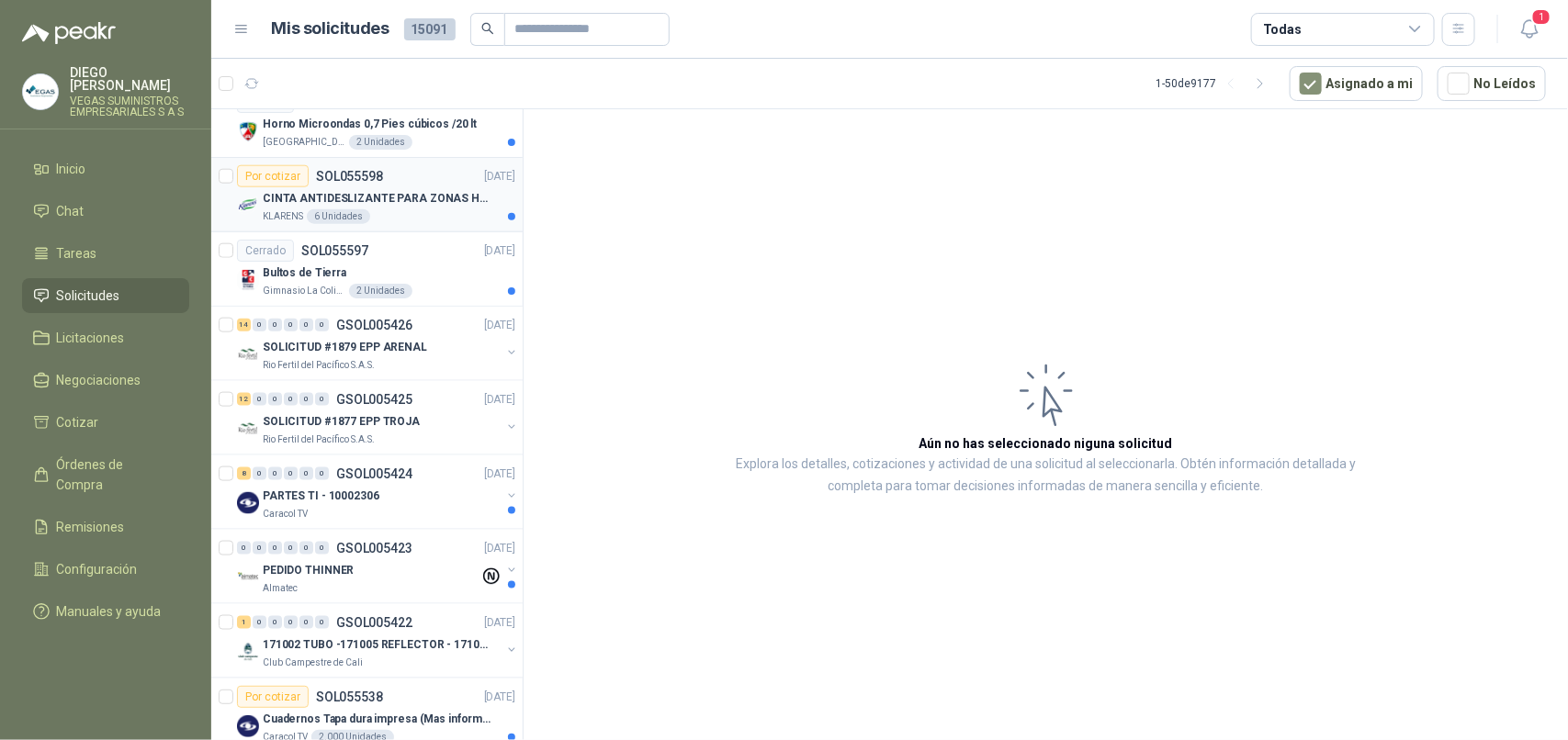
scroll to position [1034, 0]
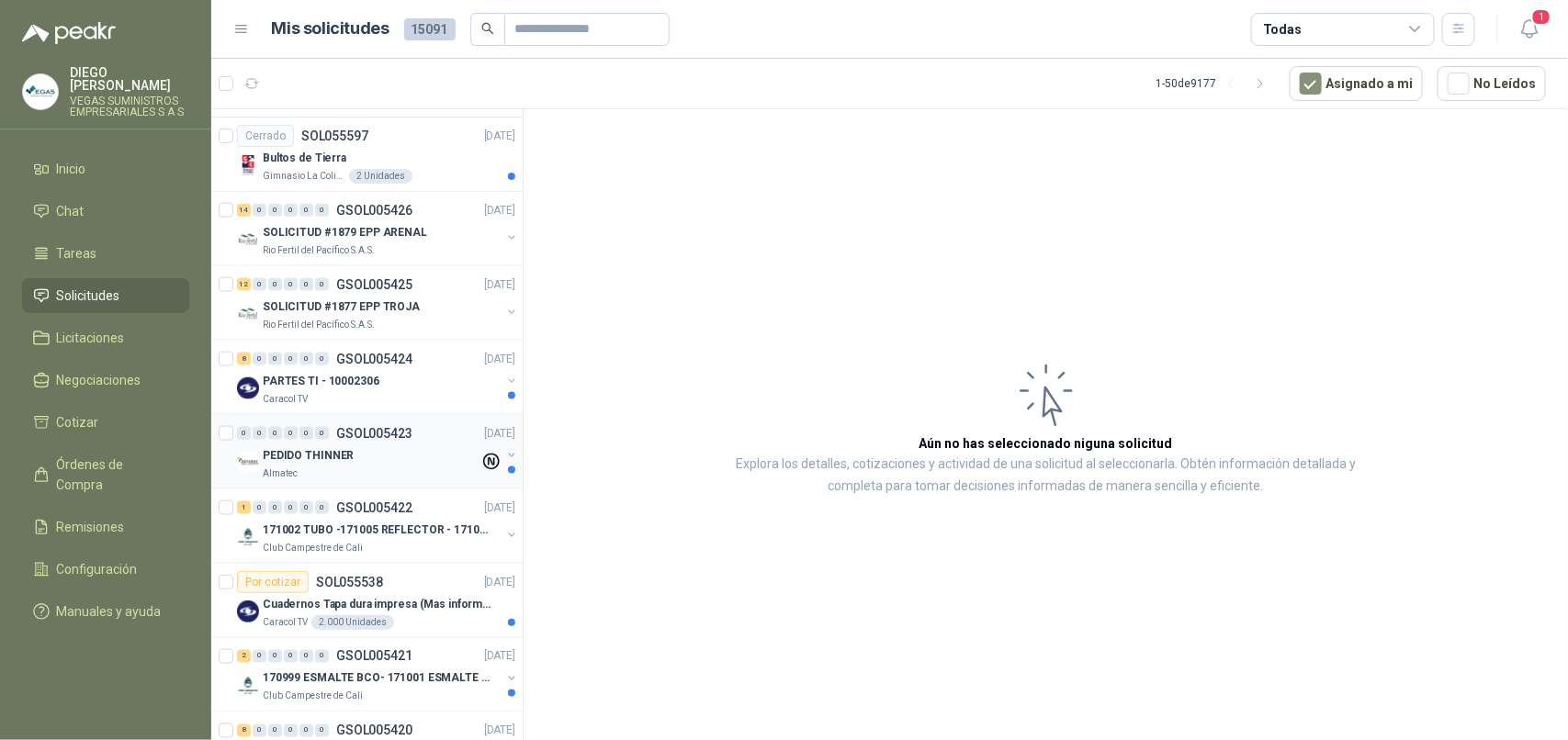
click at [305, 474] on div "Almatec" at bounding box center [371, 473] width 216 height 15
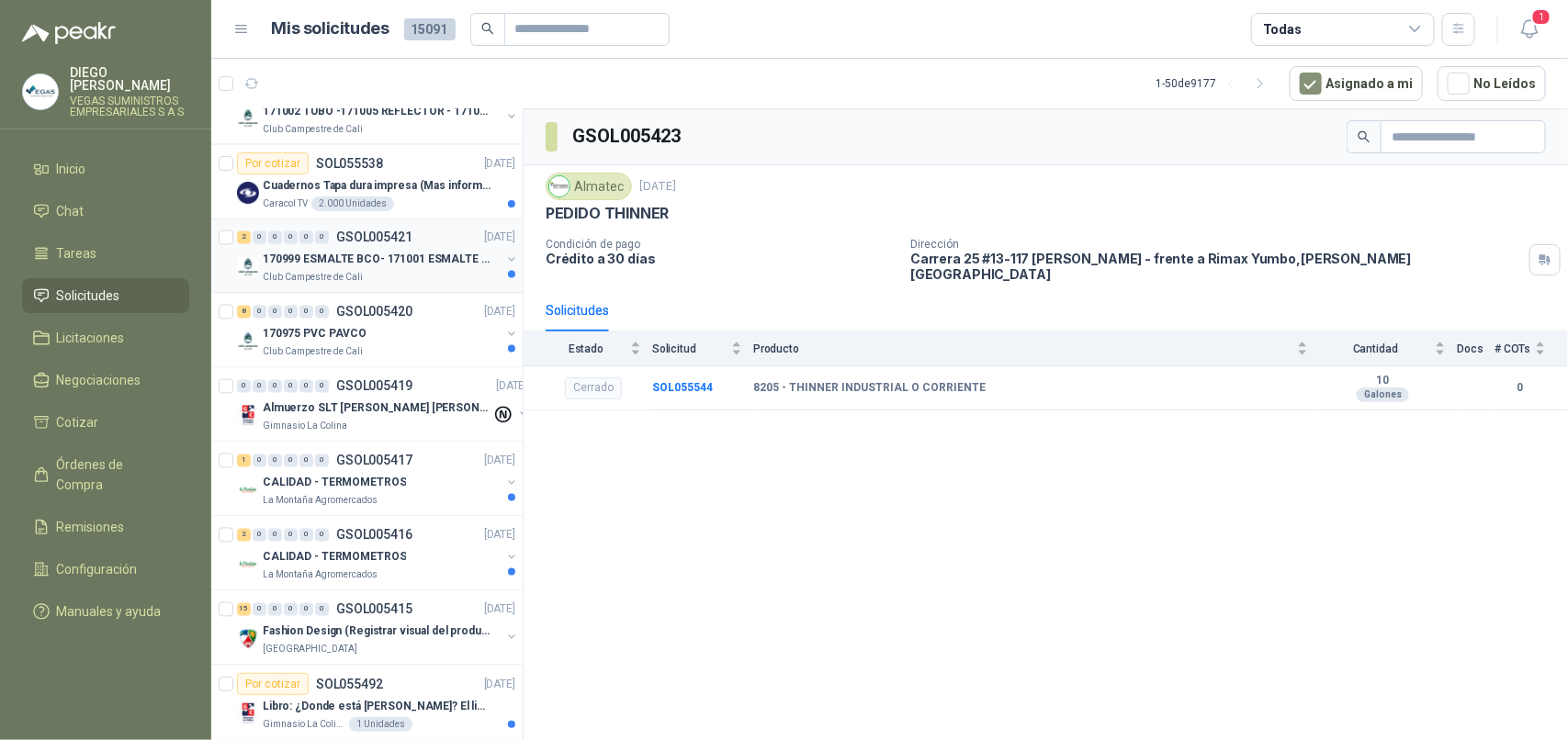
scroll to position [1492, 0]
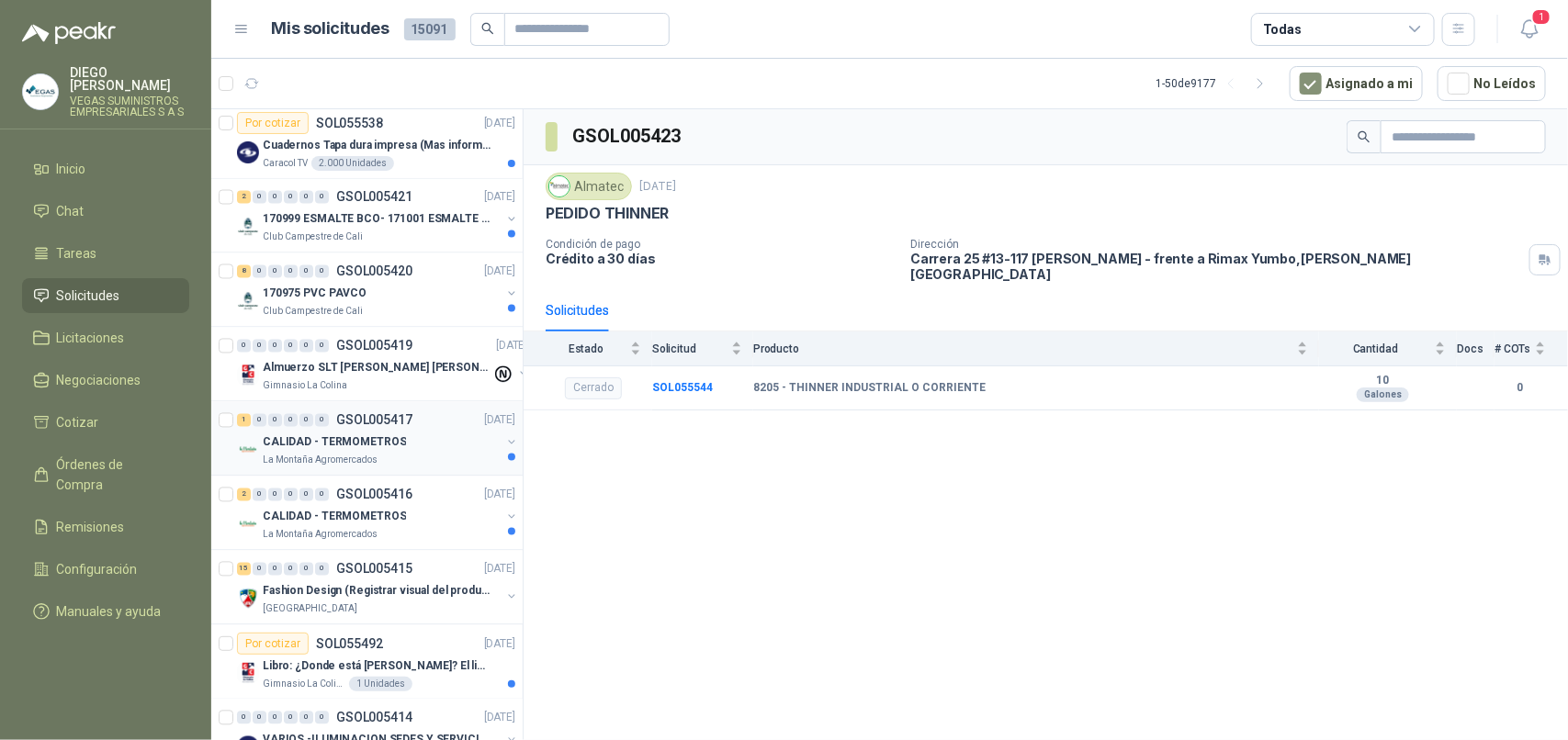
click at [395, 453] on div "CALIDAD - TERMOMETROS" at bounding box center [382, 442] width 238 height 22
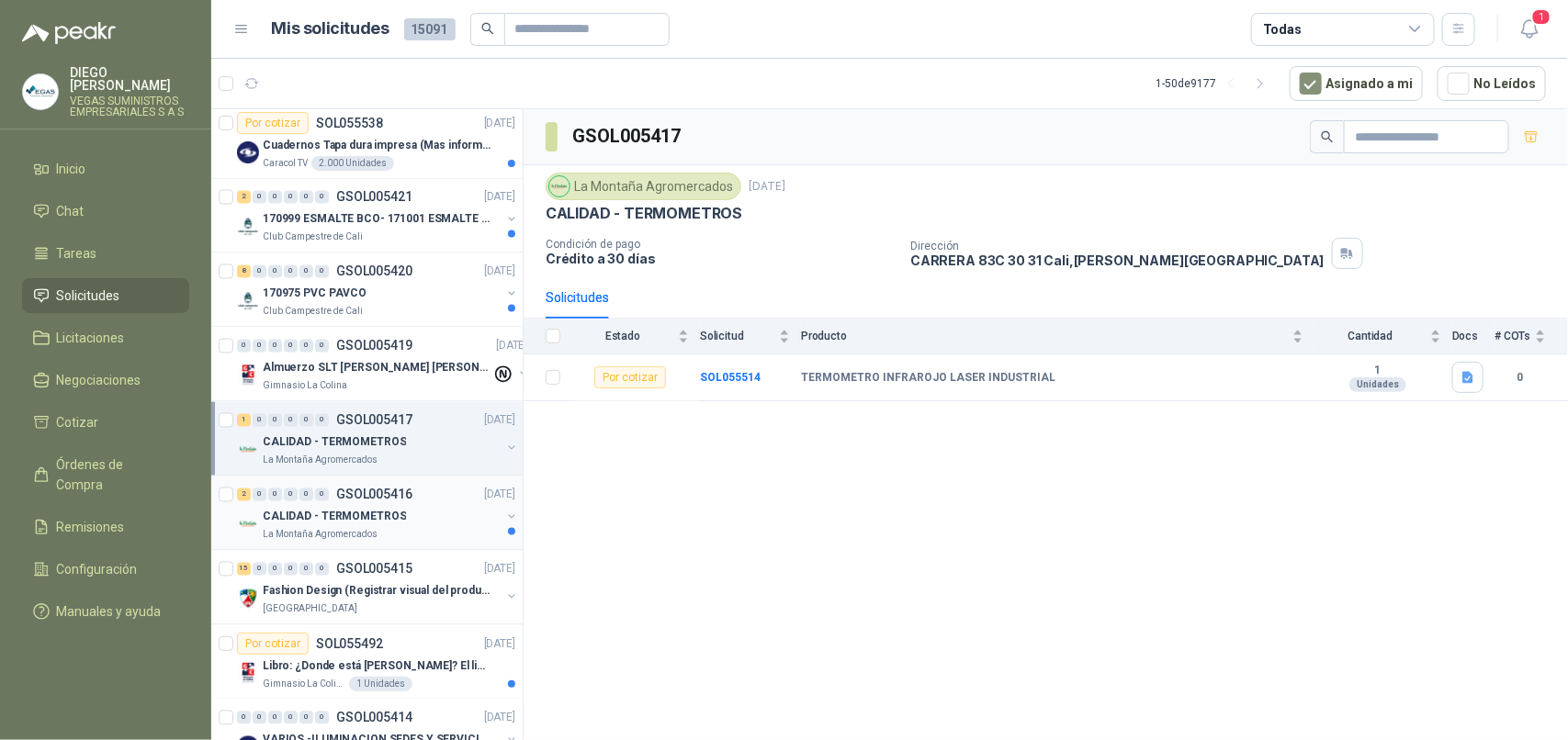
click at [395, 525] on p "CALIDAD - TERMOMETROS" at bounding box center [334, 518] width 143 height 18
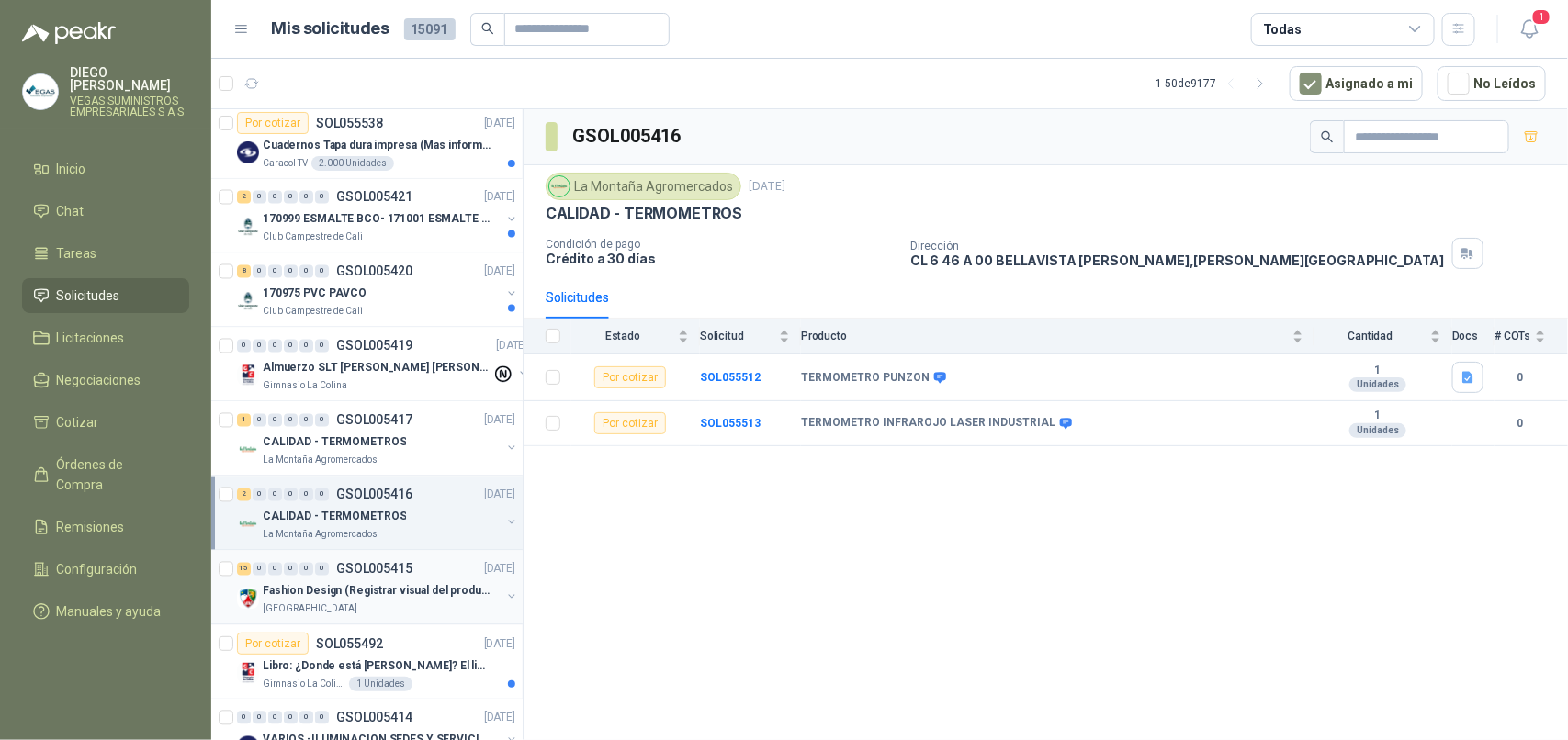
scroll to position [1607, 0]
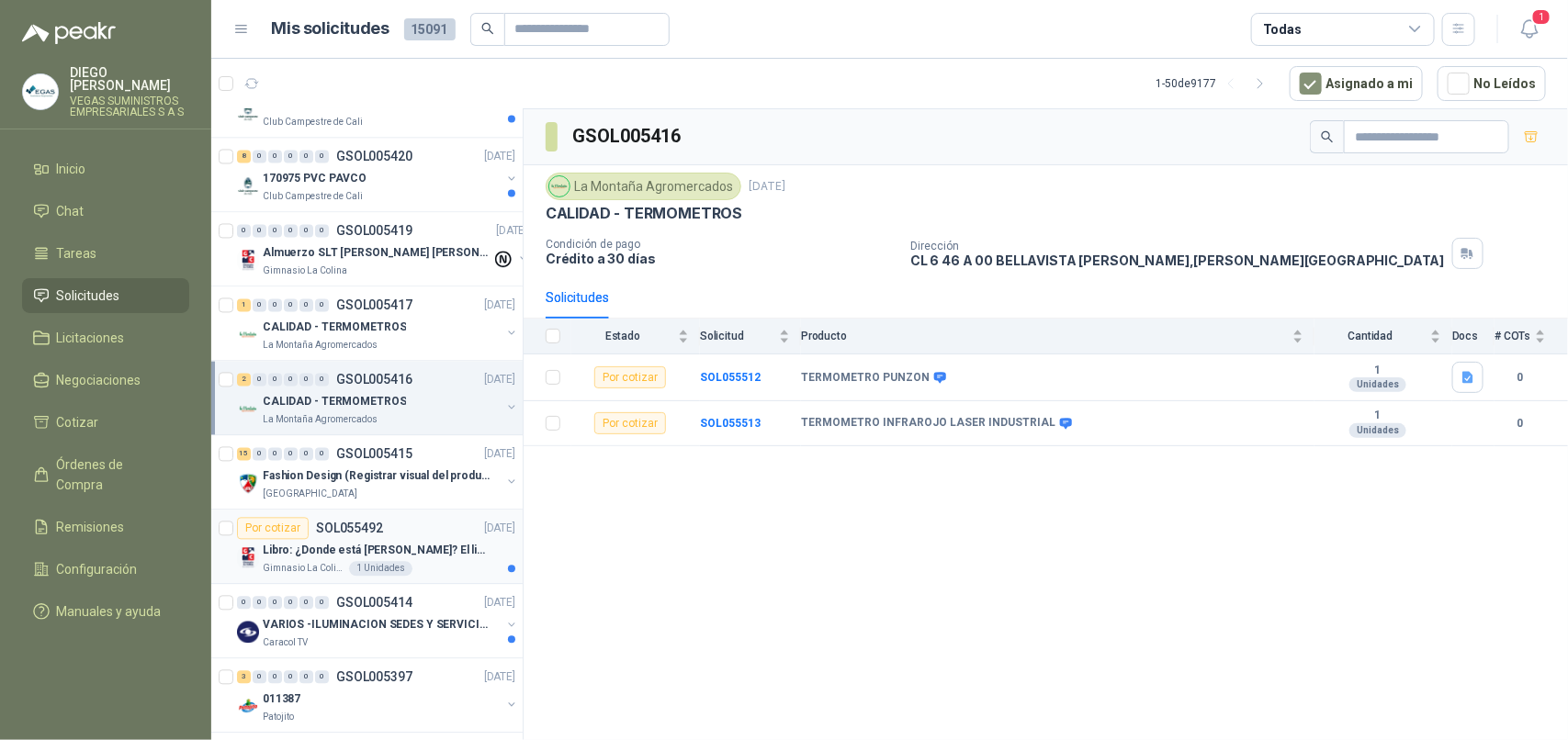
click at [452, 576] on div "Gimnasio La Colina 1 Unidades" at bounding box center [389, 569] width 253 height 15
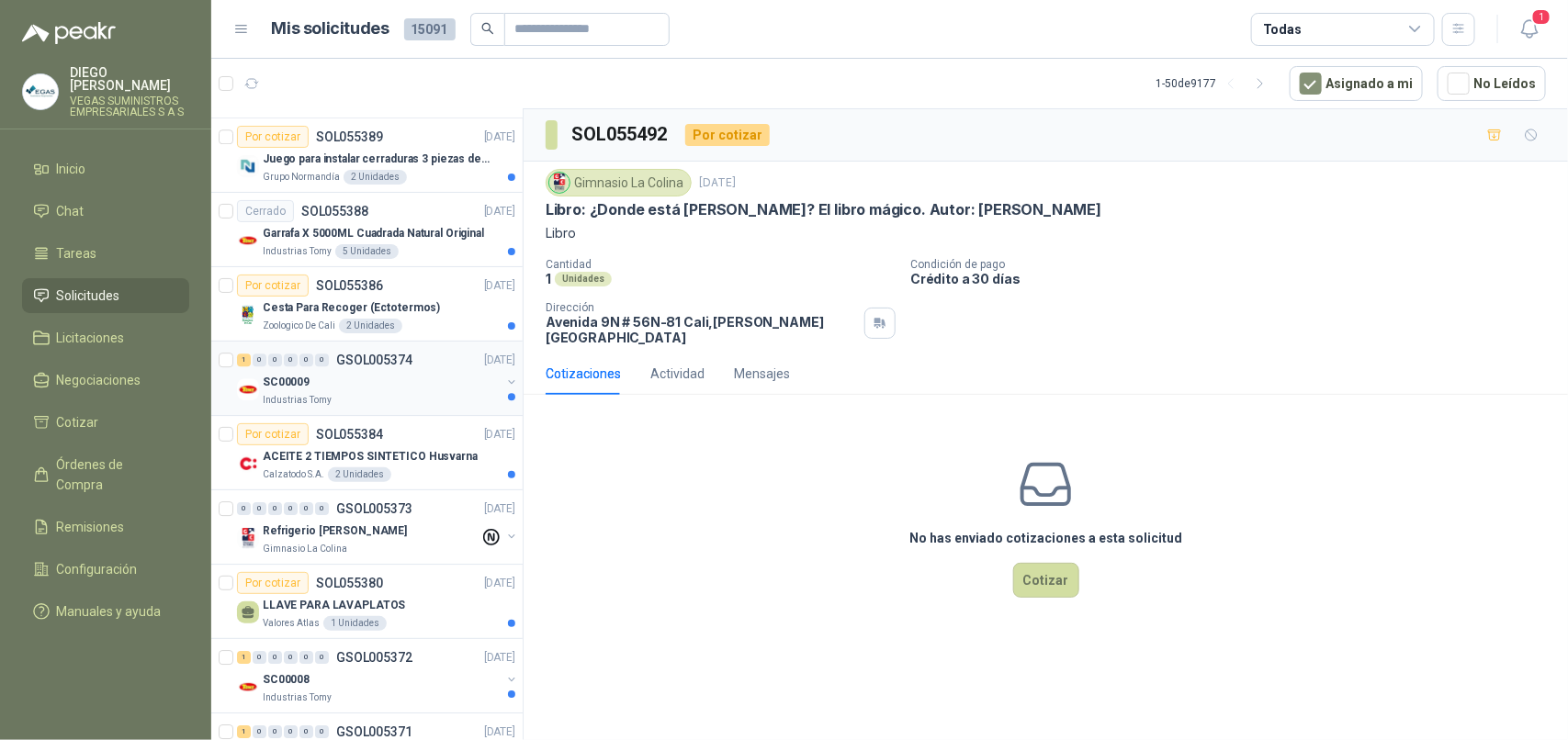
scroll to position [2410, 0]
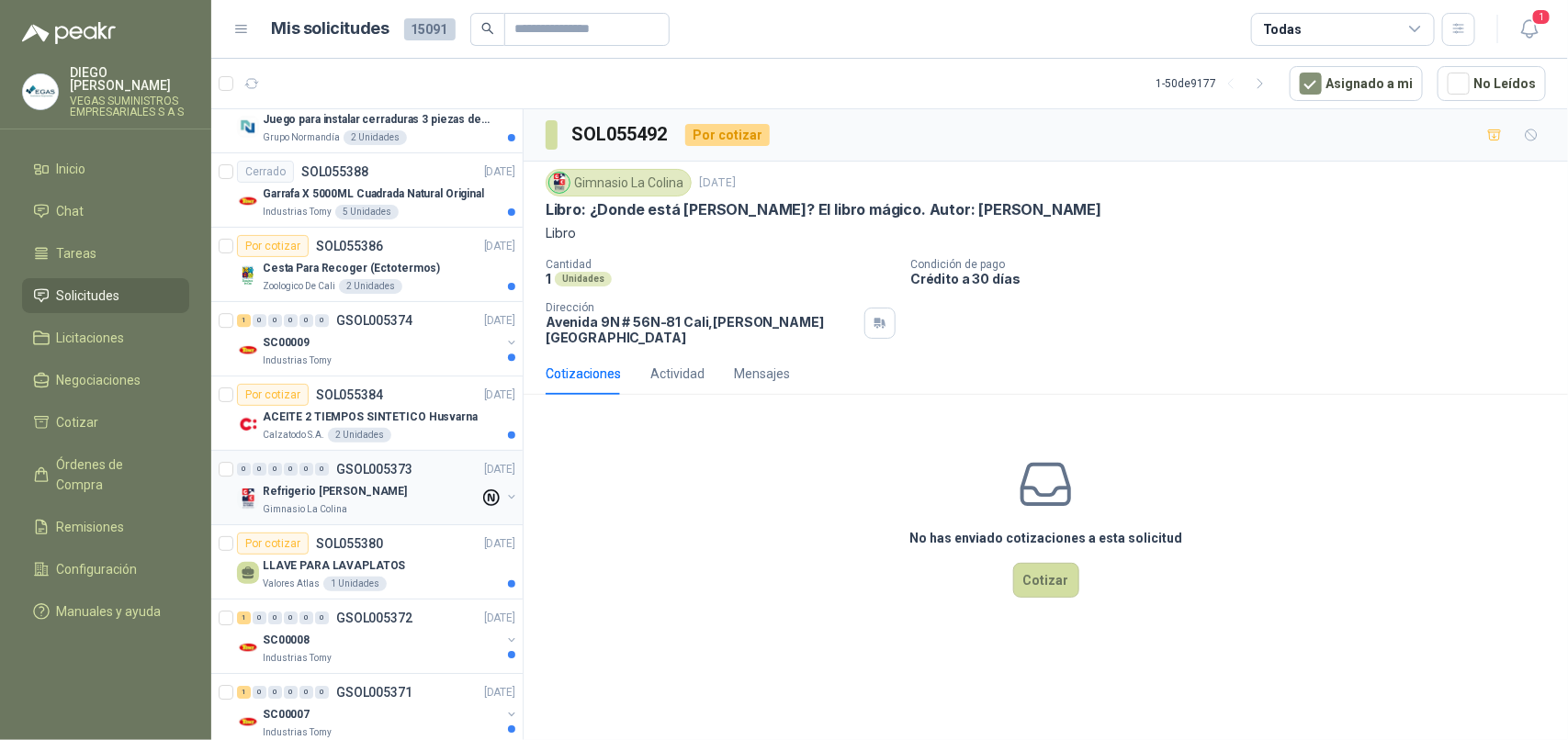
click at [340, 511] on p "Gimnasio La Colina" at bounding box center [305, 509] width 84 height 15
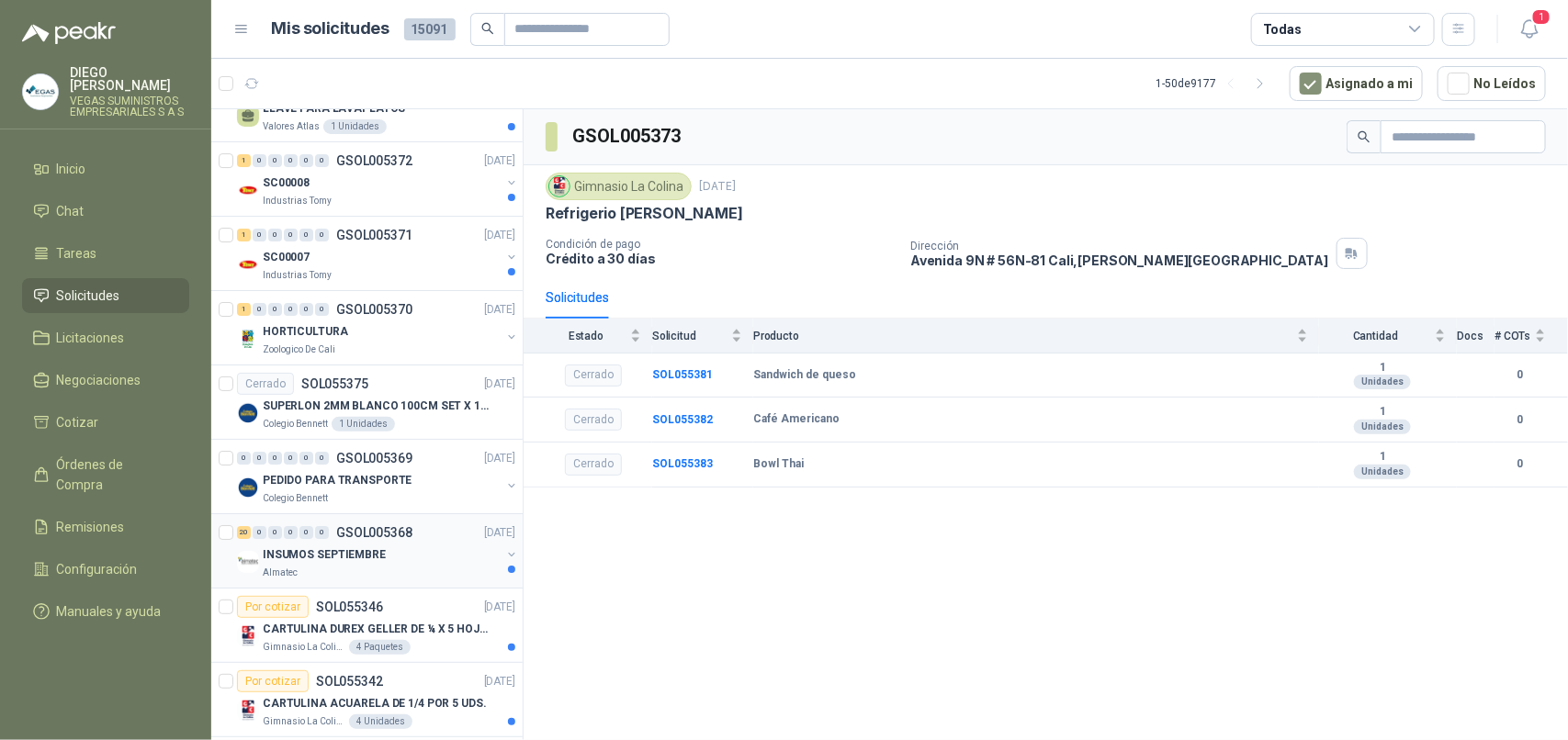
scroll to position [2870, 0]
click at [364, 572] on div "Almatec" at bounding box center [382, 570] width 238 height 15
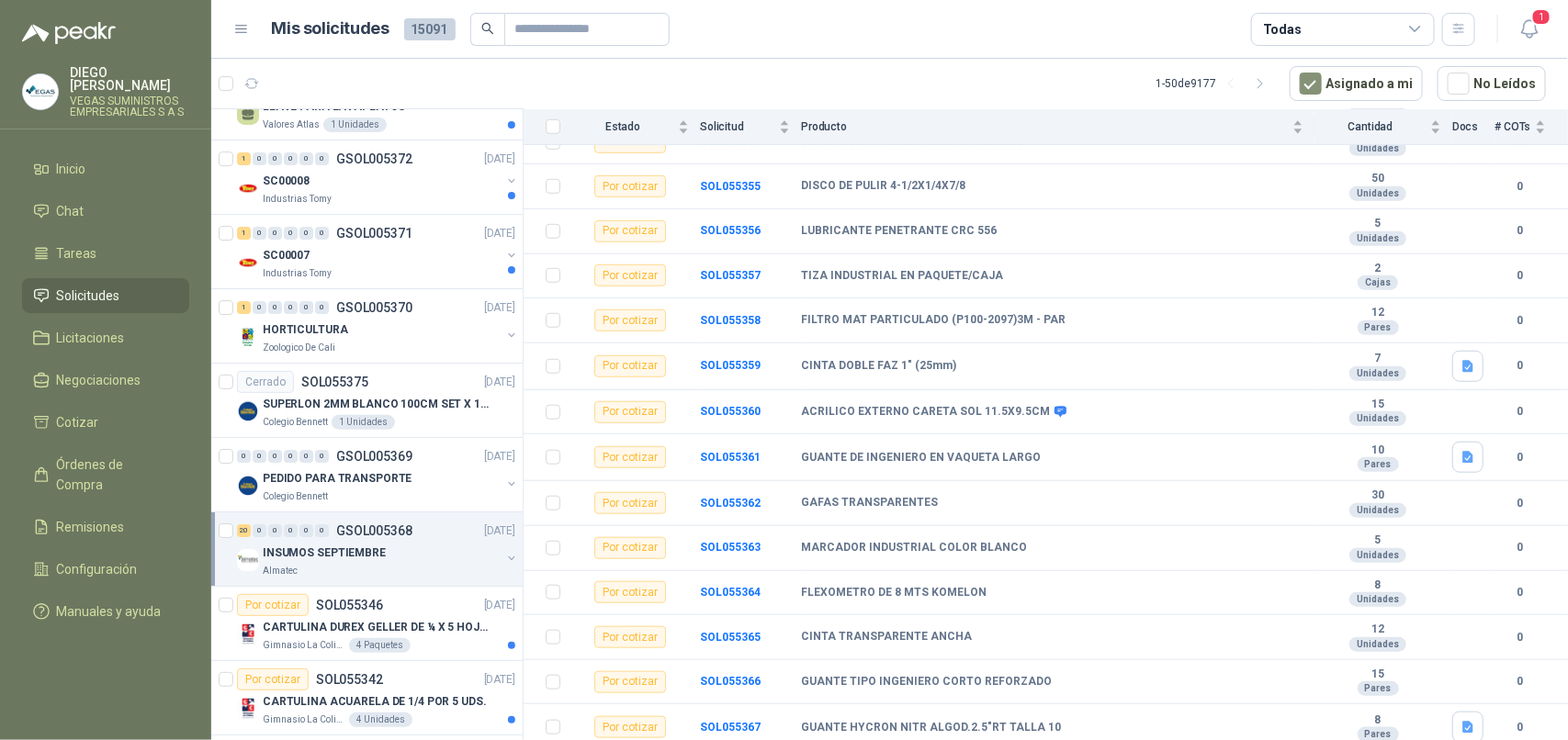
scroll to position [3130, 0]
